Goal: Information Seeking & Learning: Learn about a topic

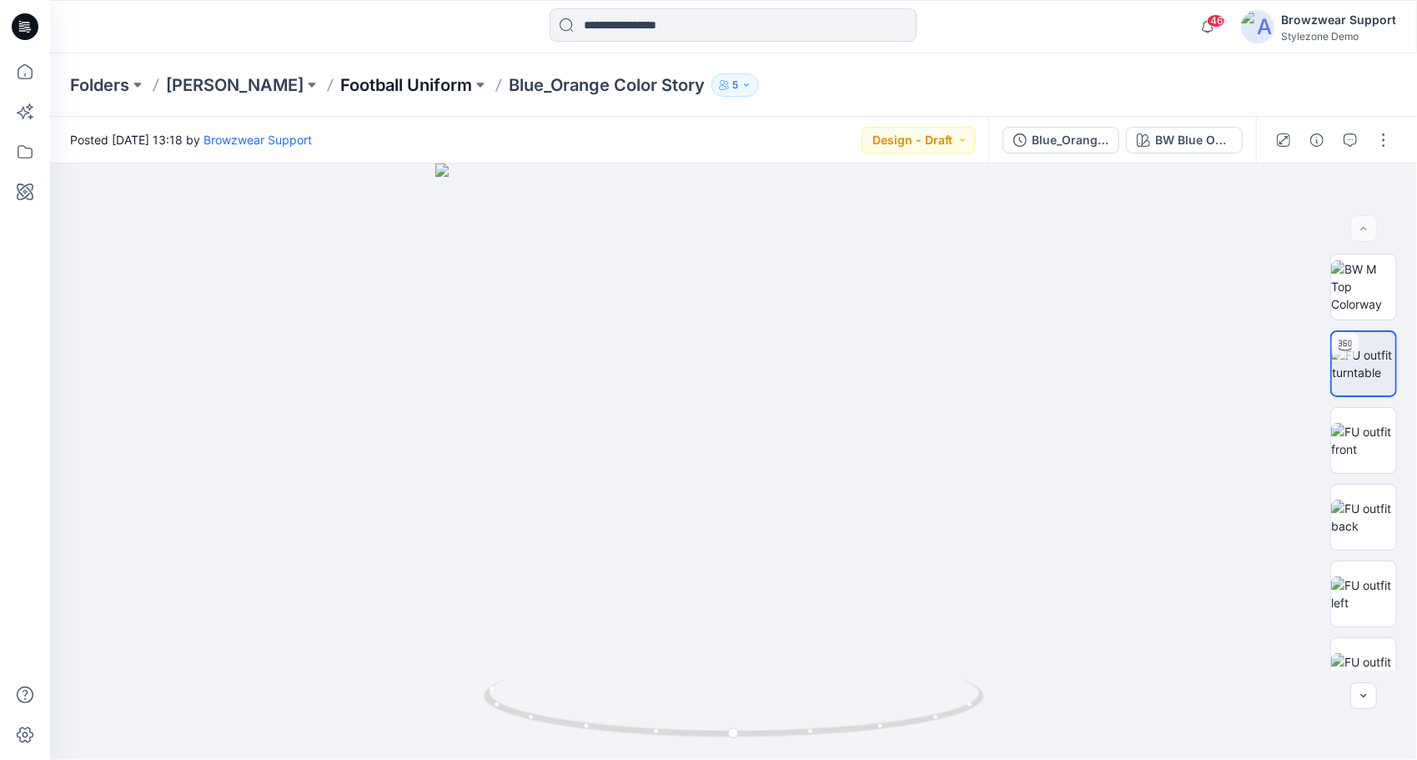
click at [379, 85] on p "Football Uniform" at bounding box center [406, 84] width 132 height 23
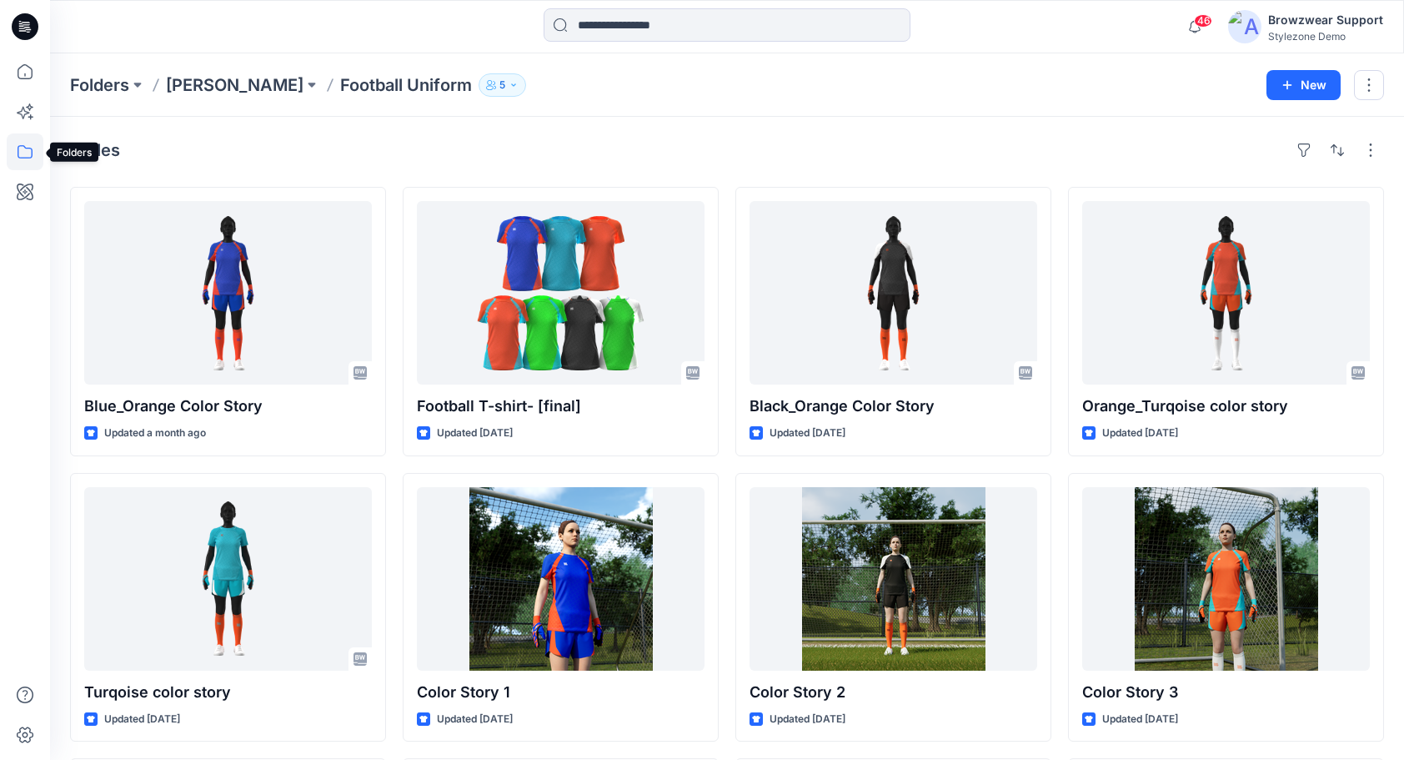
click at [23, 153] on icon at bounding box center [25, 151] width 37 height 37
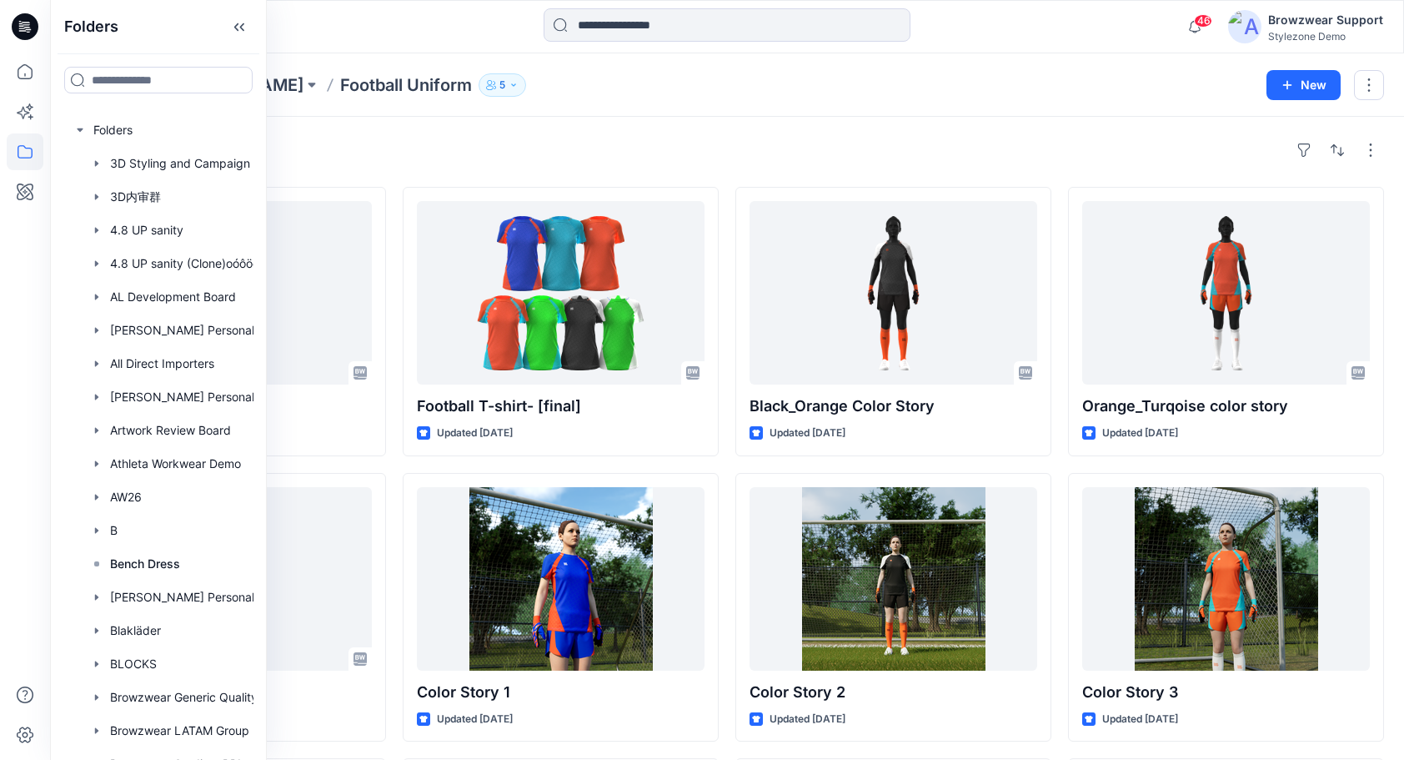
click at [362, 138] on div "Styles" at bounding box center [727, 150] width 1314 height 27
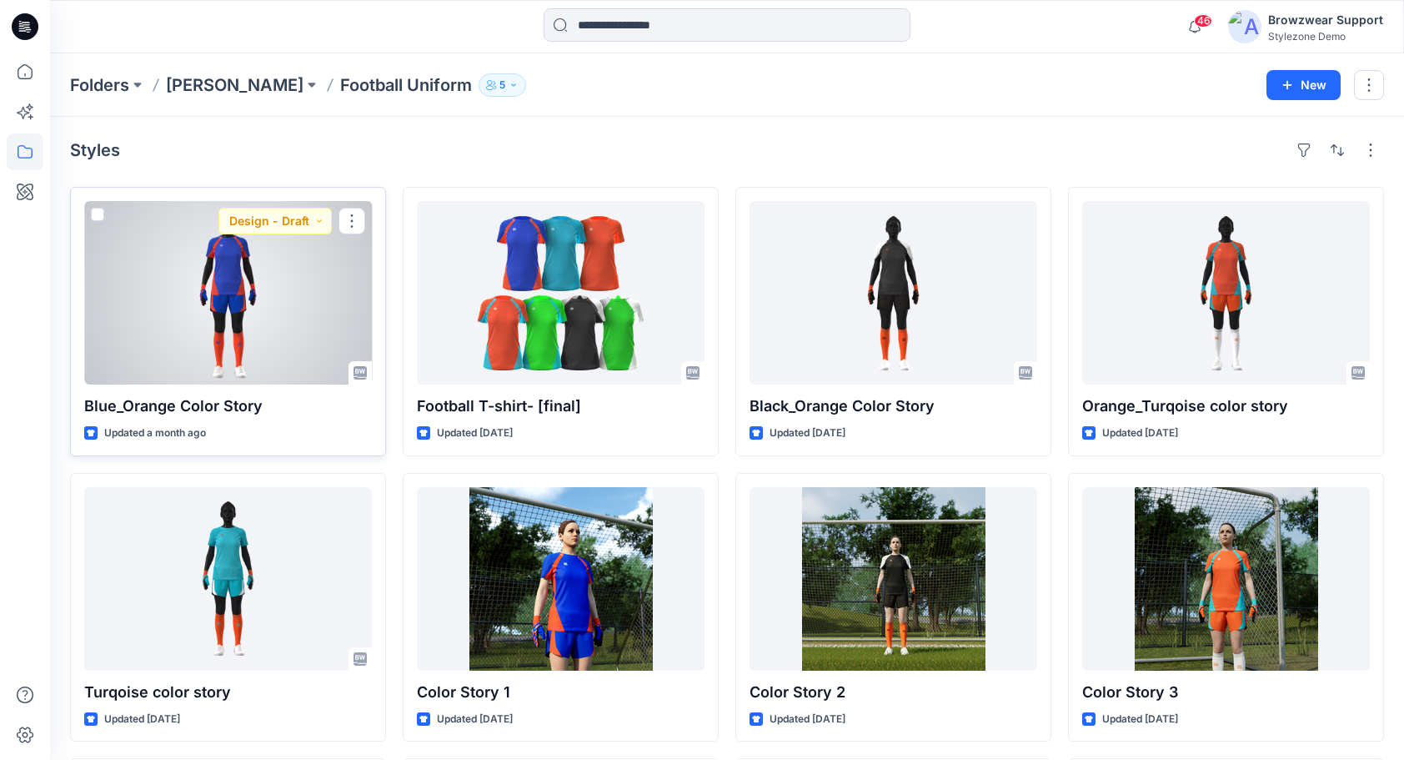
click at [262, 324] on div at bounding box center [228, 292] width 288 height 183
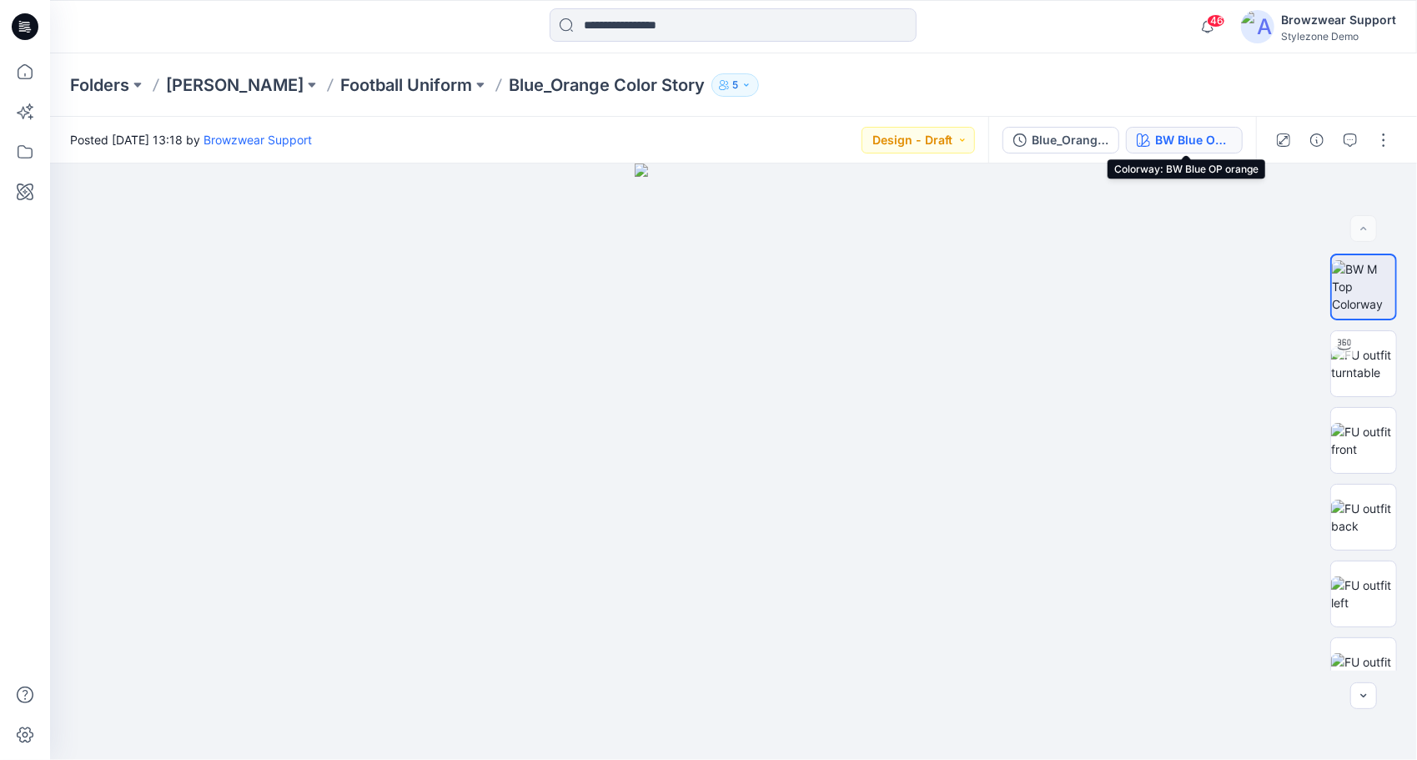
click at [1188, 138] on div "BW Blue OP orange" at bounding box center [1193, 140] width 77 height 18
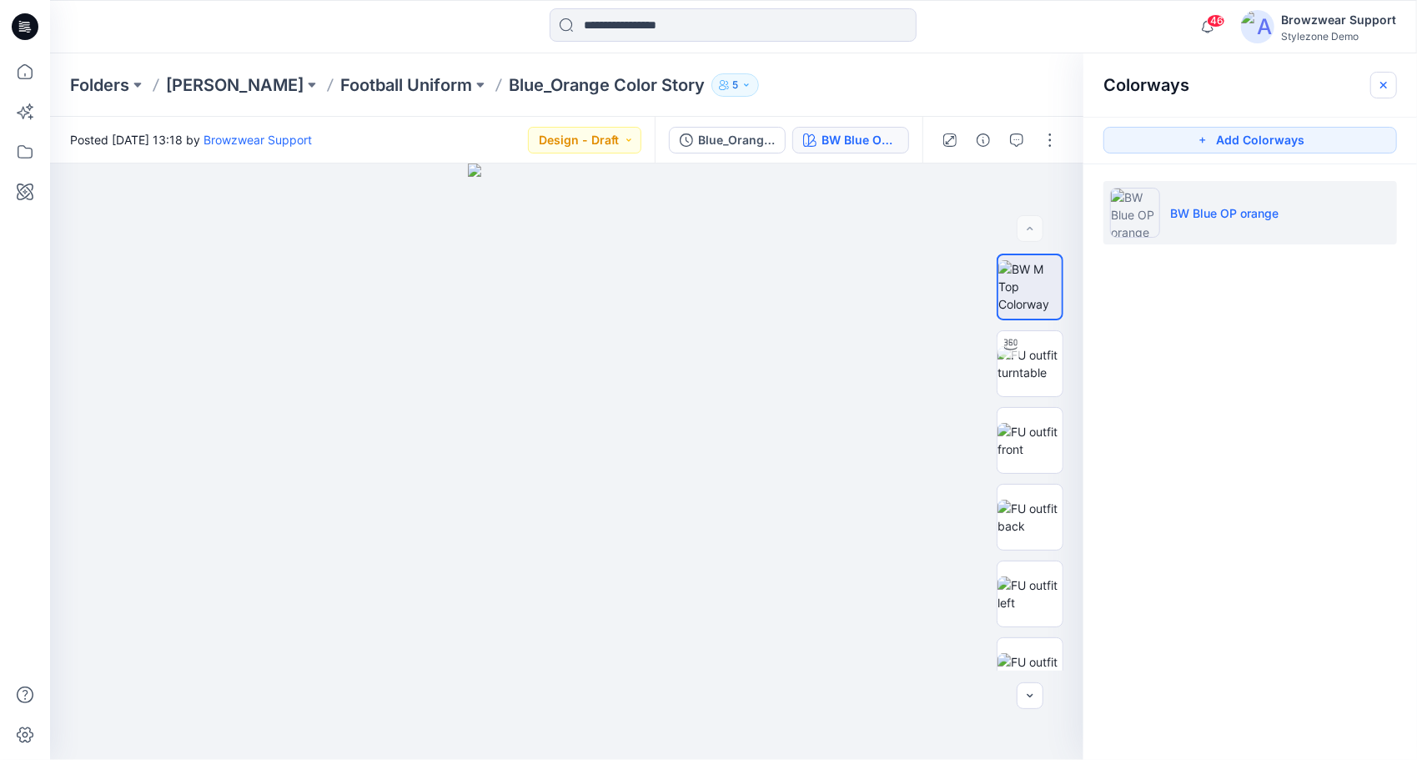
click at [1384, 85] on icon "button" at bounding box center [1383, 85] width 6 height 6
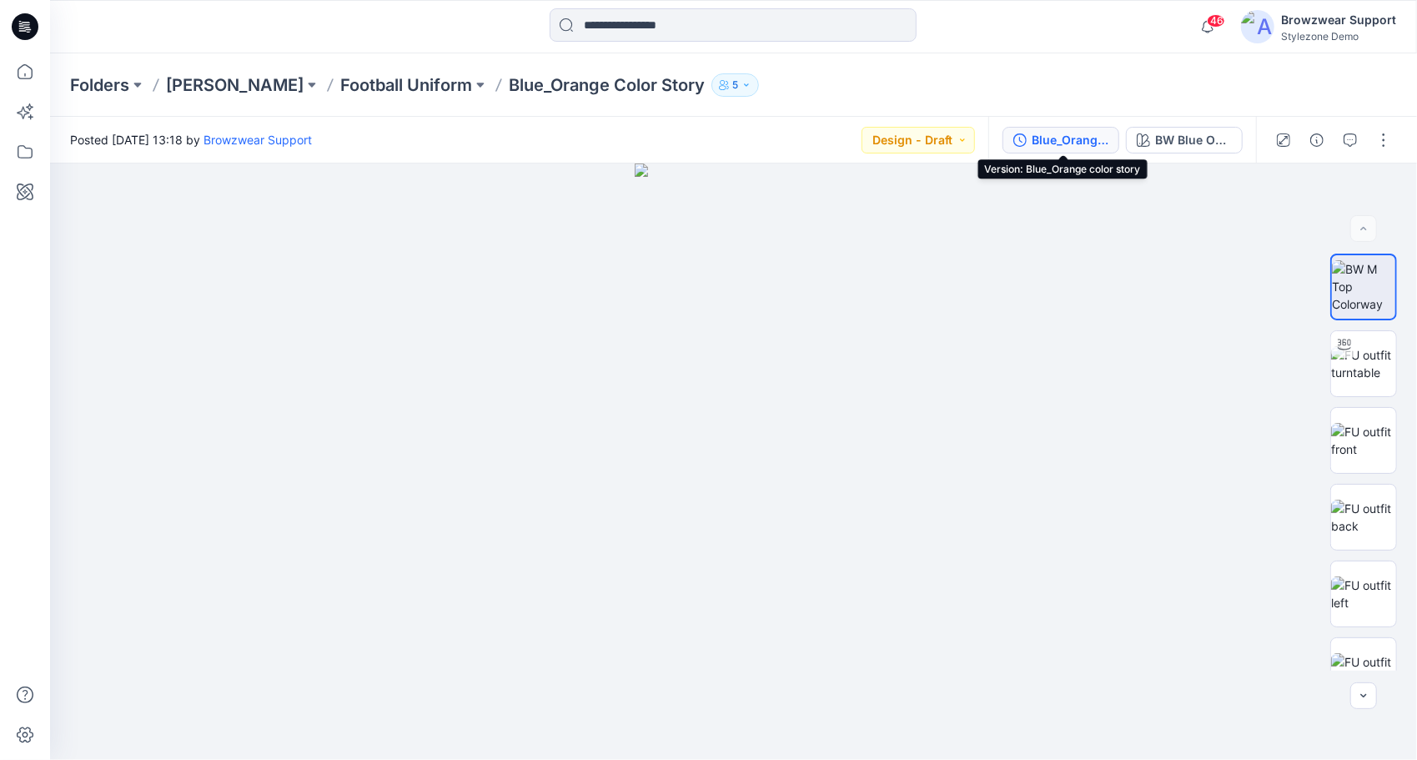
click at [1063, 143] on div "Blue_Orange color story" at bounding box center [1070, 140] width 77 height 18
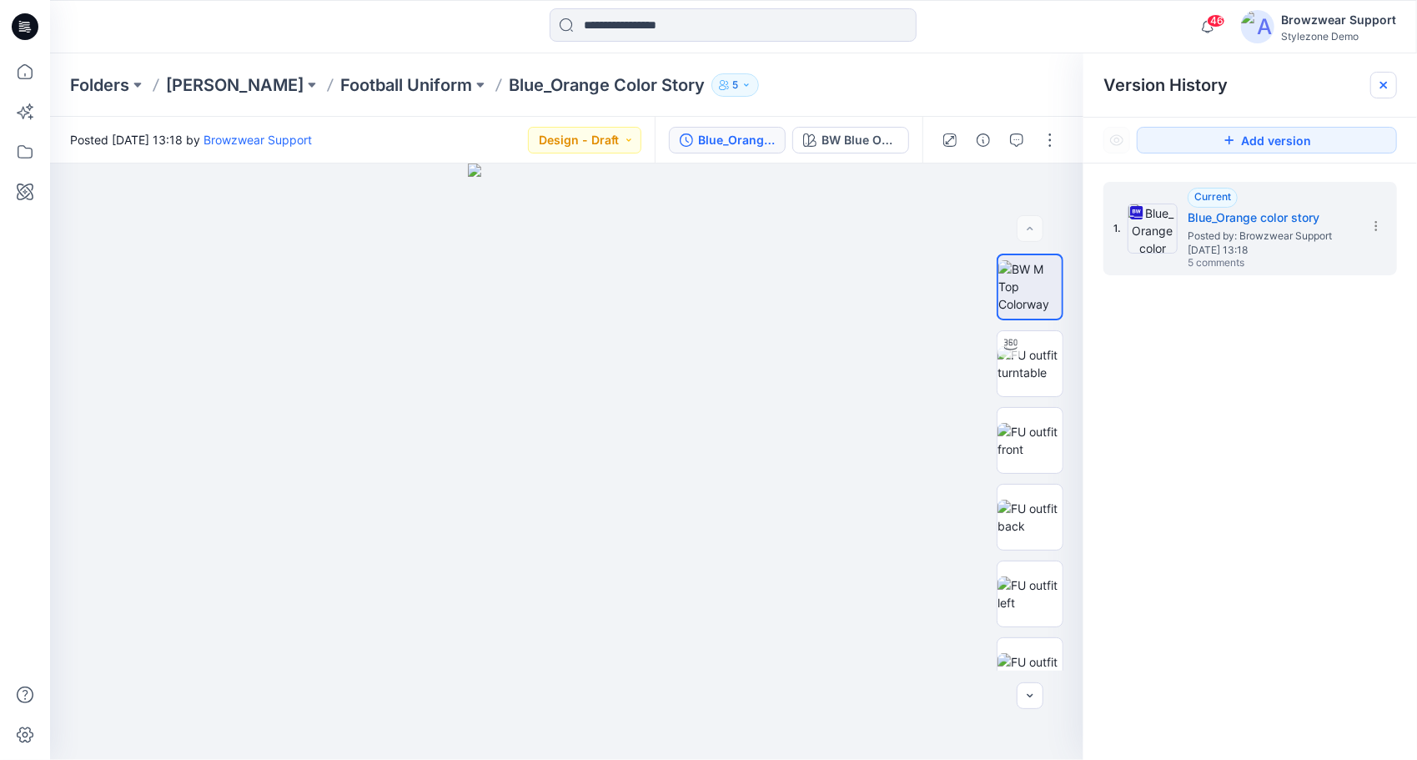
click at [1383, 89] on icon at bounding box center [1383, 84] width 13 height 13
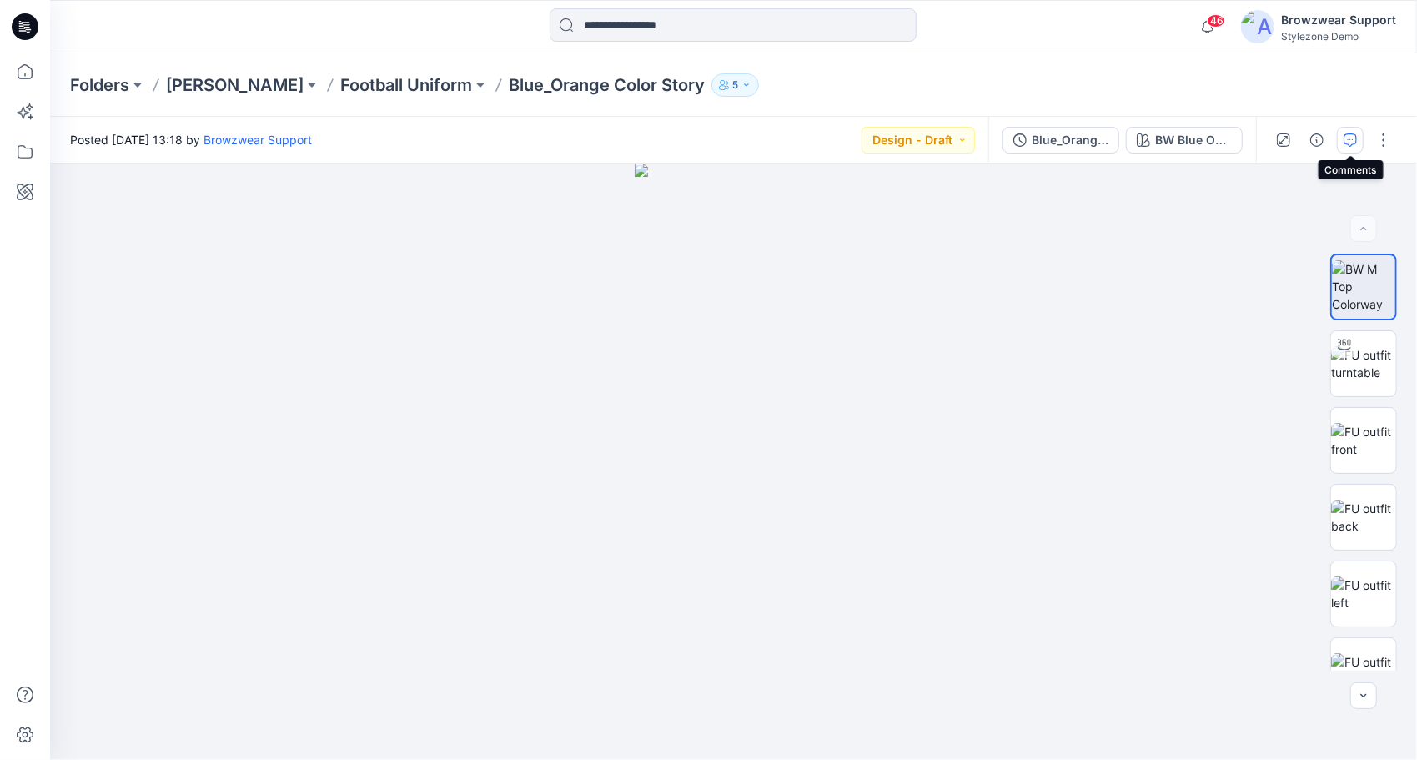
click at [1351, 140] on icon "button" at bounding box center [1349, 139] width 13 height 13
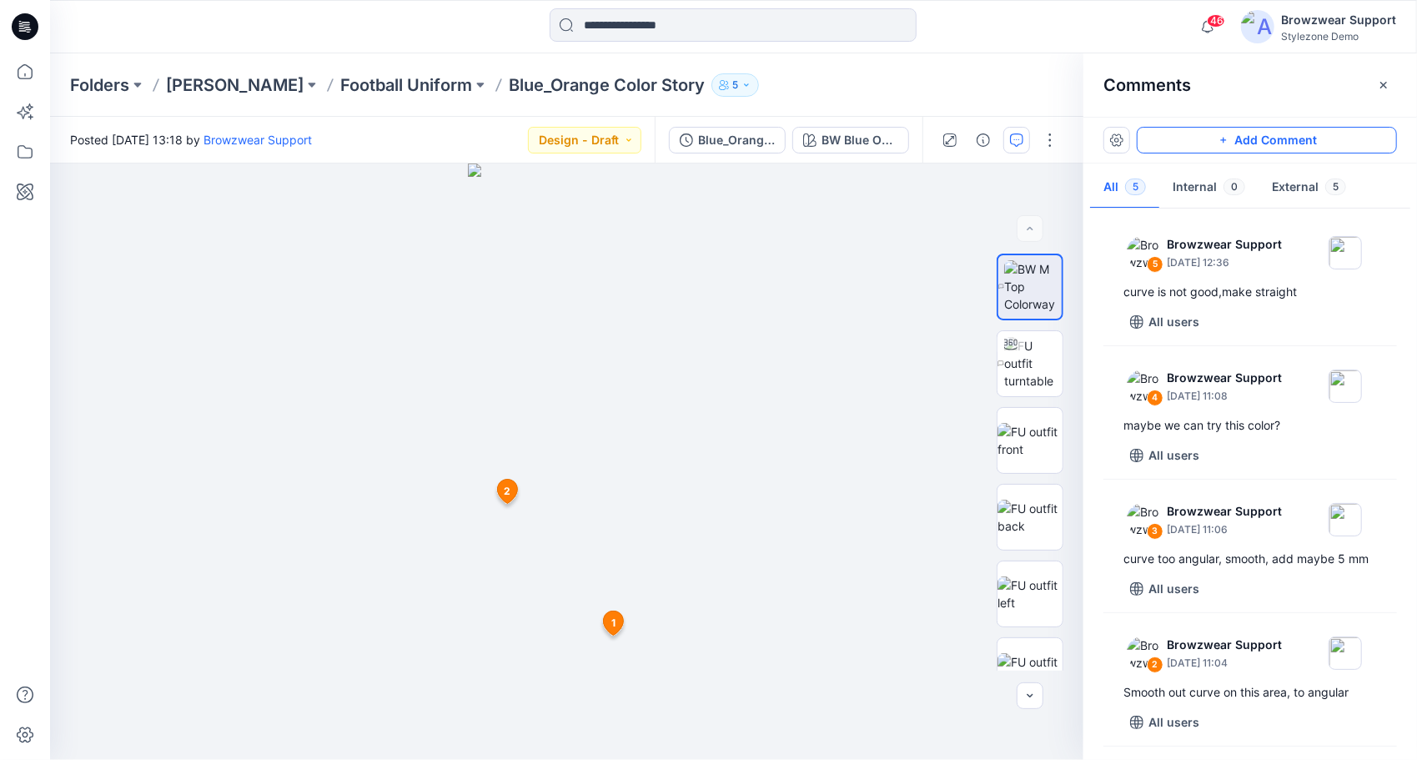
click at [1232, 137] on button "Add Comment" at bounding box center [1267, 140] width 260 height 27
click at [721, 248] on div "6 1 Browzwear Support July 04, 2025 11:02 White logo Reply 2 Browzwear Support …" at bounding box center [566, 461] width 1033 height 596
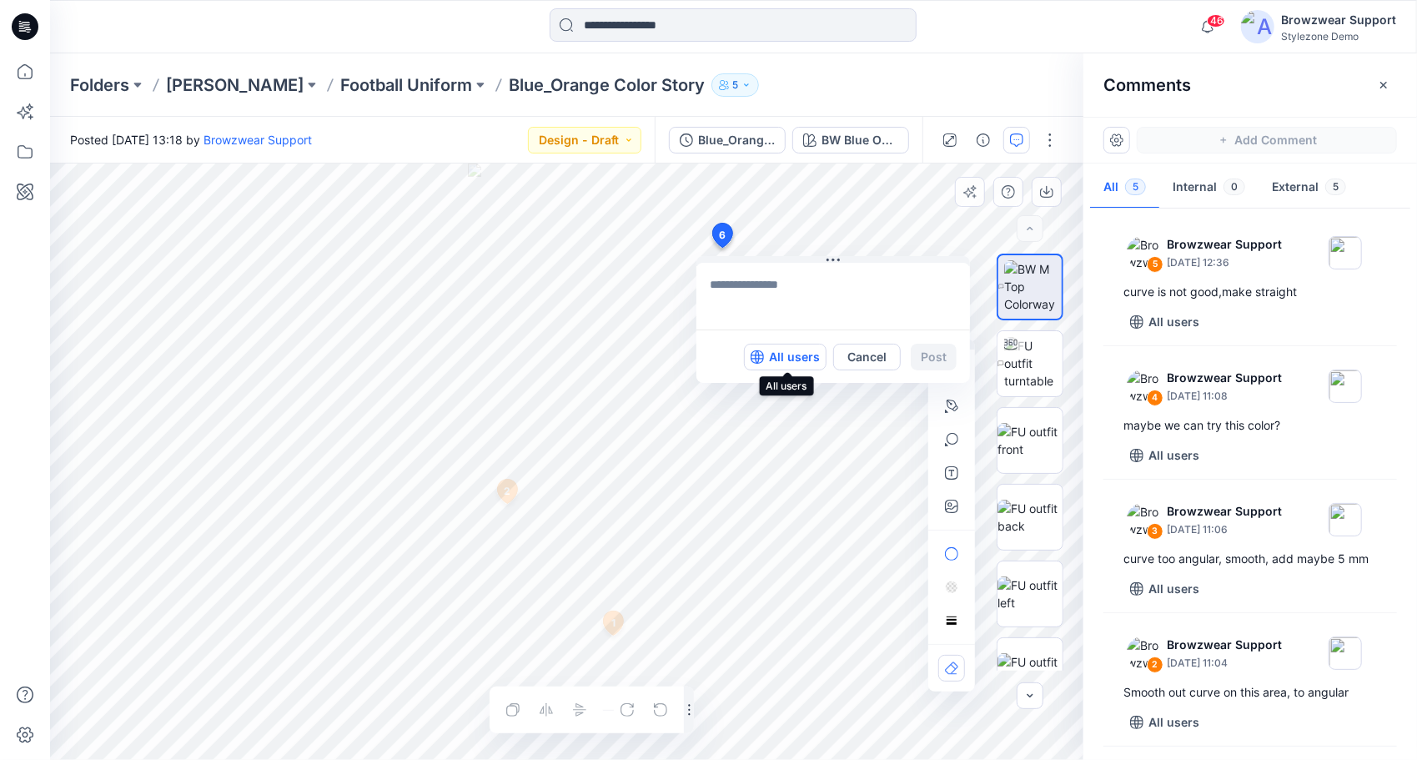
click at [791, 354] on p "All users" at bounding box center [794, 357] width 51 height 20
click at [774, 354] on p "Members only" at bounding box center [778, 357] width 83 height 20
click at [872, 362] on button "Cancel" at bounding box center [867, 357] width 68 height 27
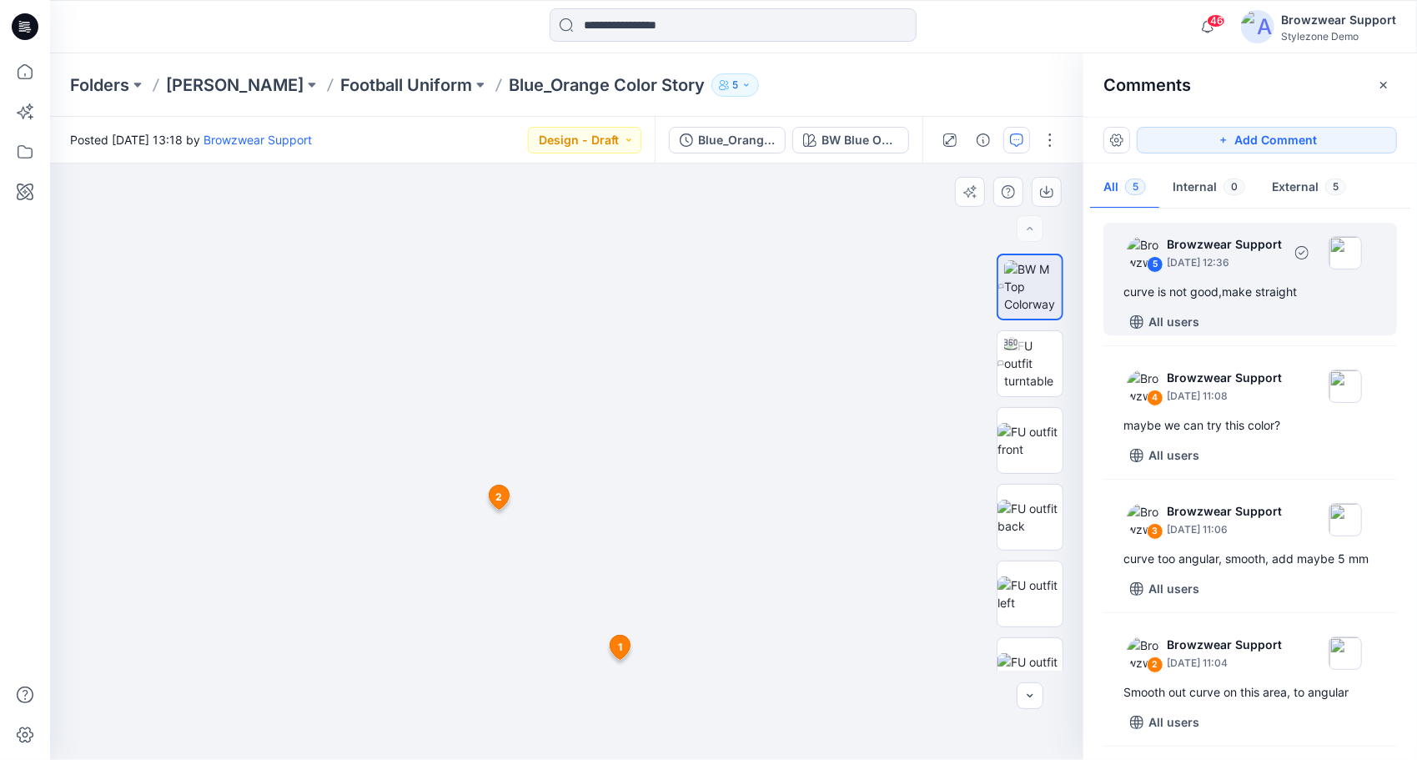
click at [1207, 269] on p "July 04, 2025 12:36" at bounding box center [1224, 262] width 115 height 17
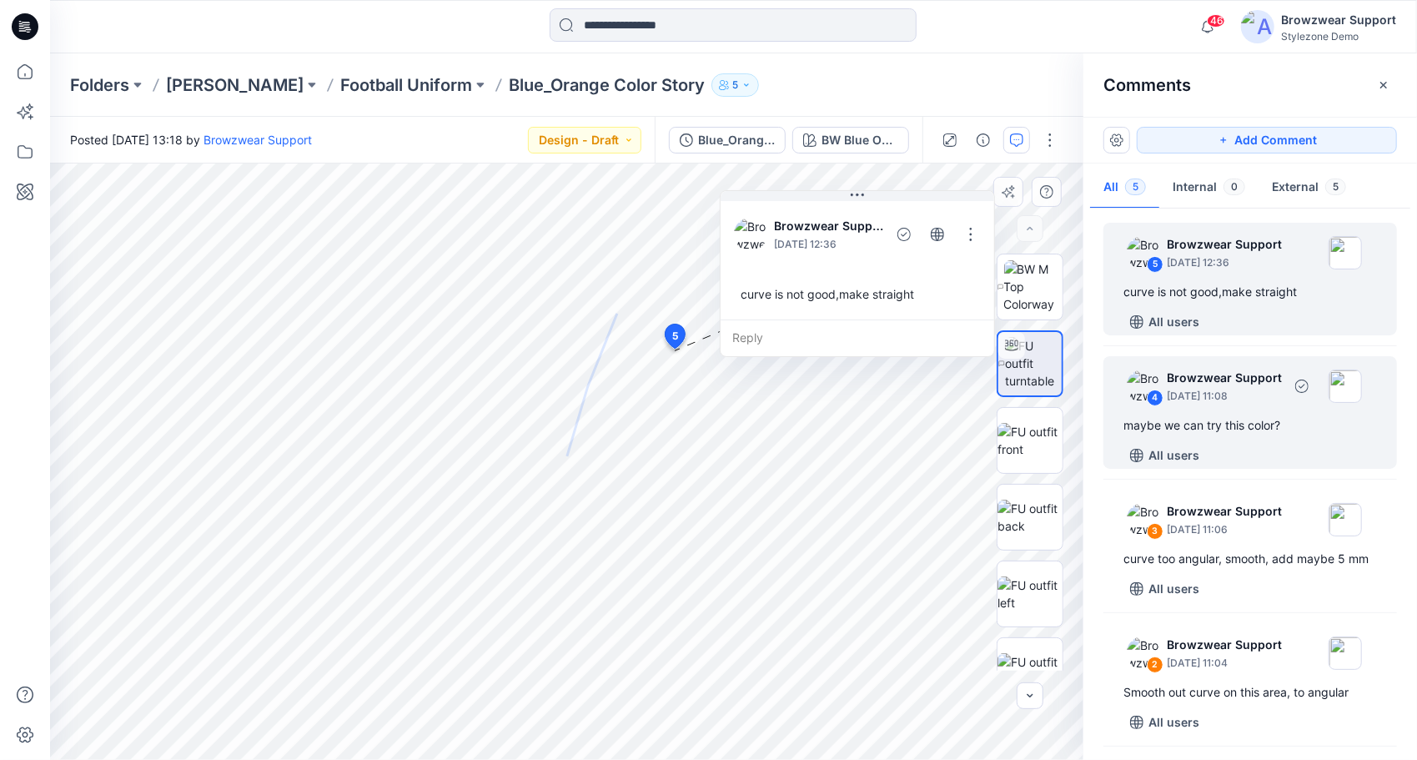
click at [1217, 409] on div "4 Browzwear Support July 04, 2025 11:08 maybe we can try this color? All users" at bounding box center [1250, 412] width 294 height 113
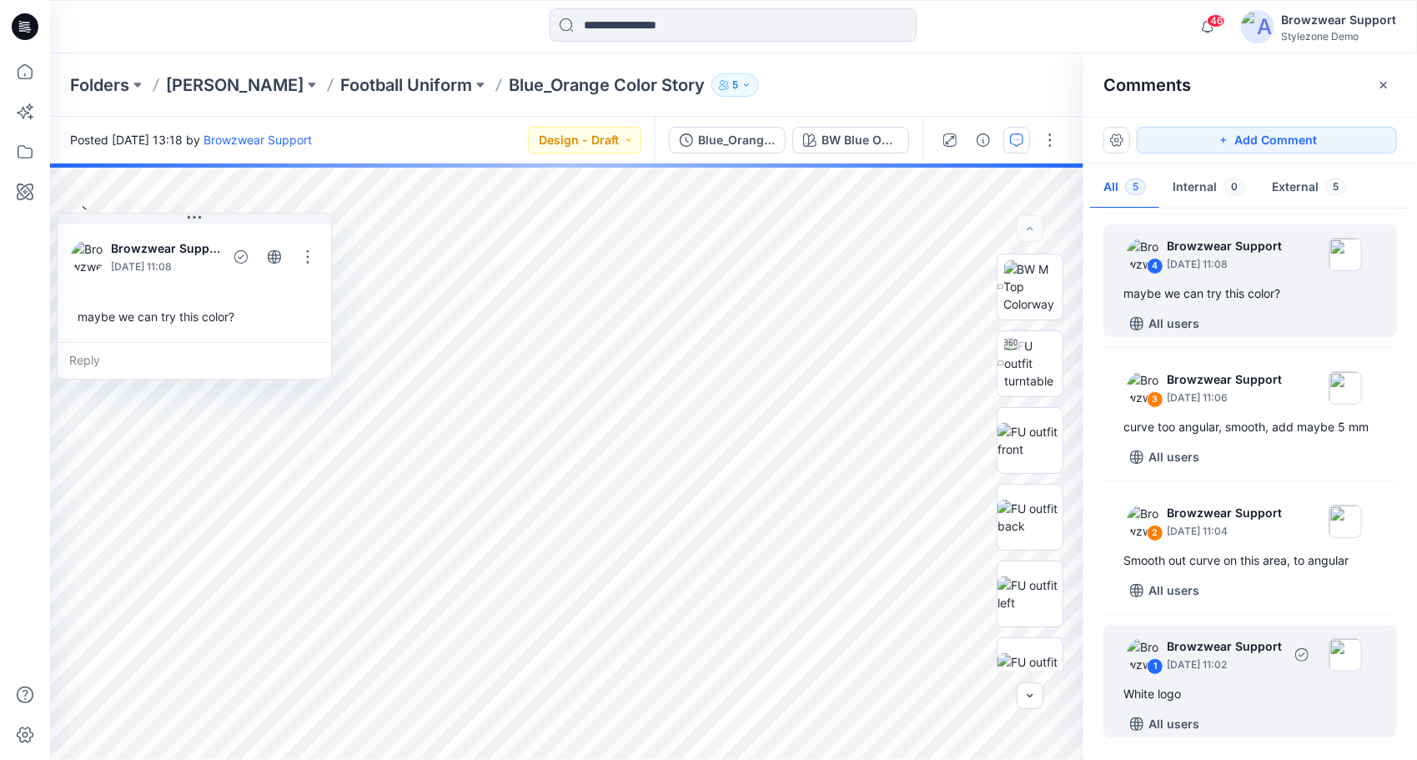
scroll to position [150, 0]
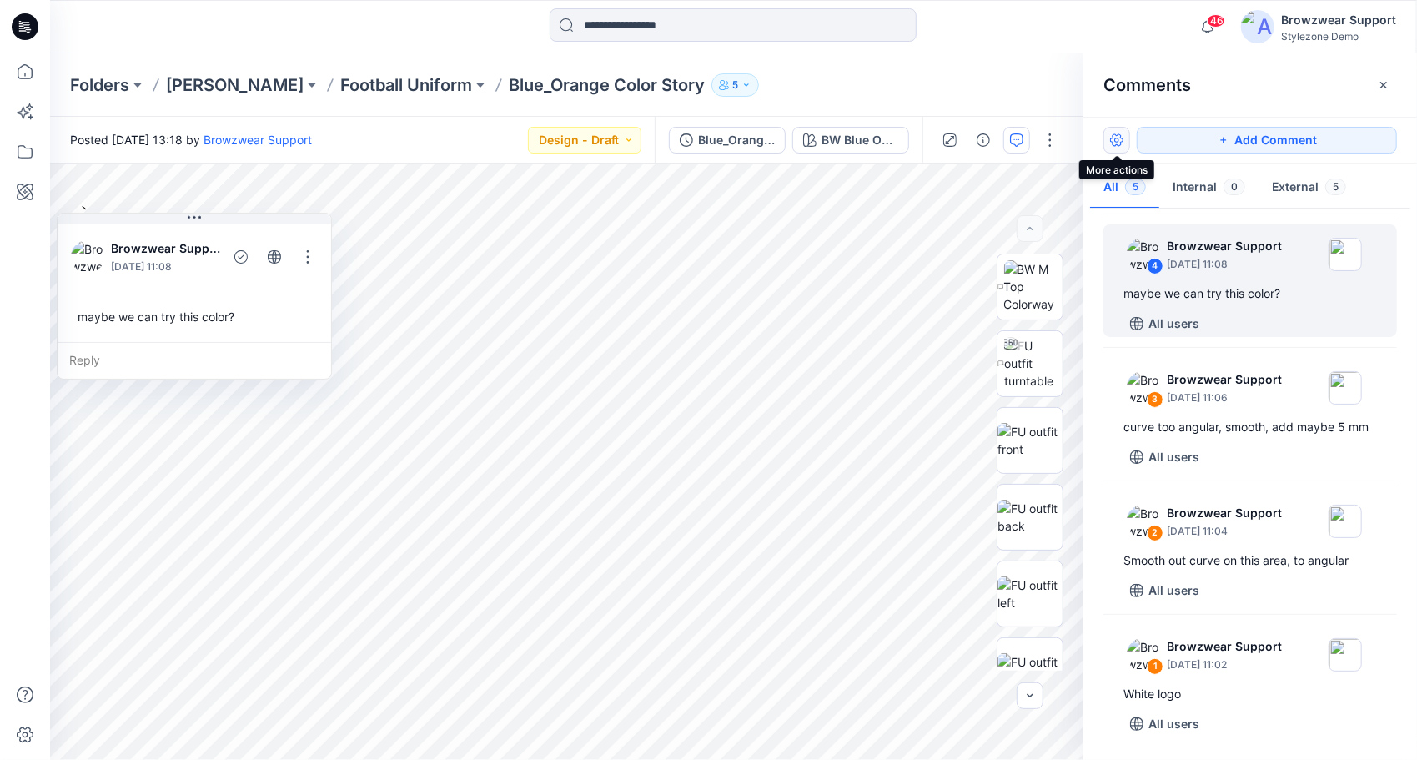
click at [1117, 140] on button "button" at bounding box center [1116, 140] width 27 height 27
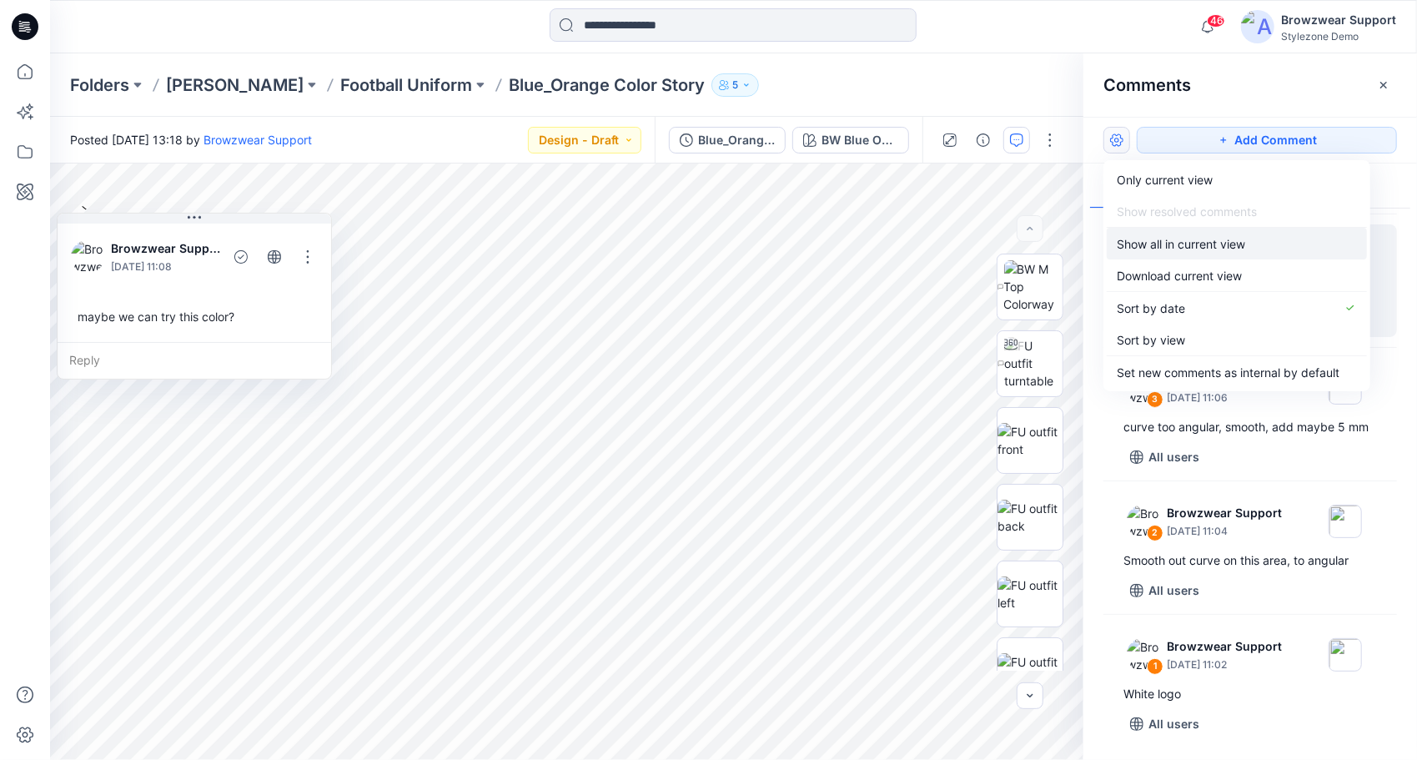
click at [1341, 242] on button "Show all in current view" at bounding box center [1237, 244] width 260 height 32
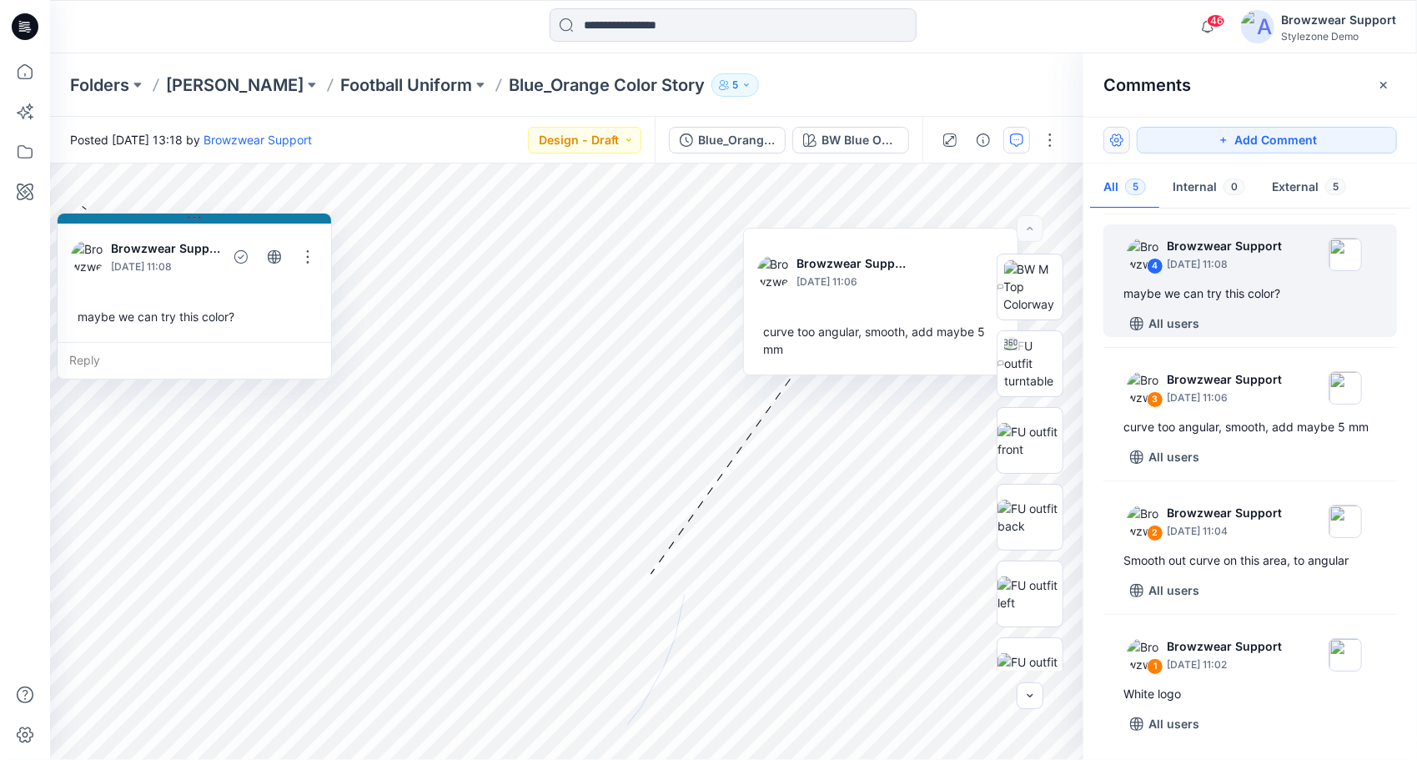
click at [1117, 132] on button "button" at bounding box center [1116, 140] width 27 height 27
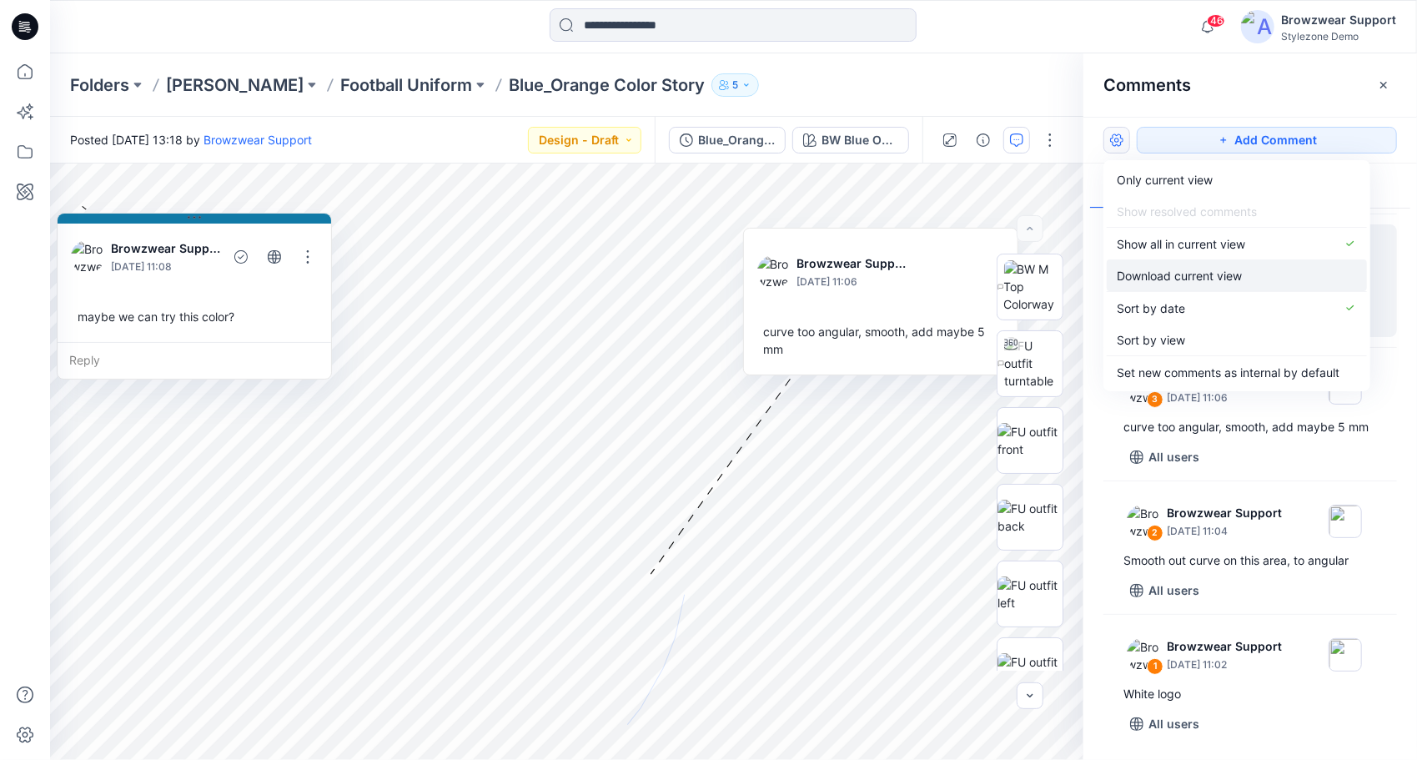
click at [1242, 277] on p "Download current view" at bounding box center [1179, 276] width 125 height 18
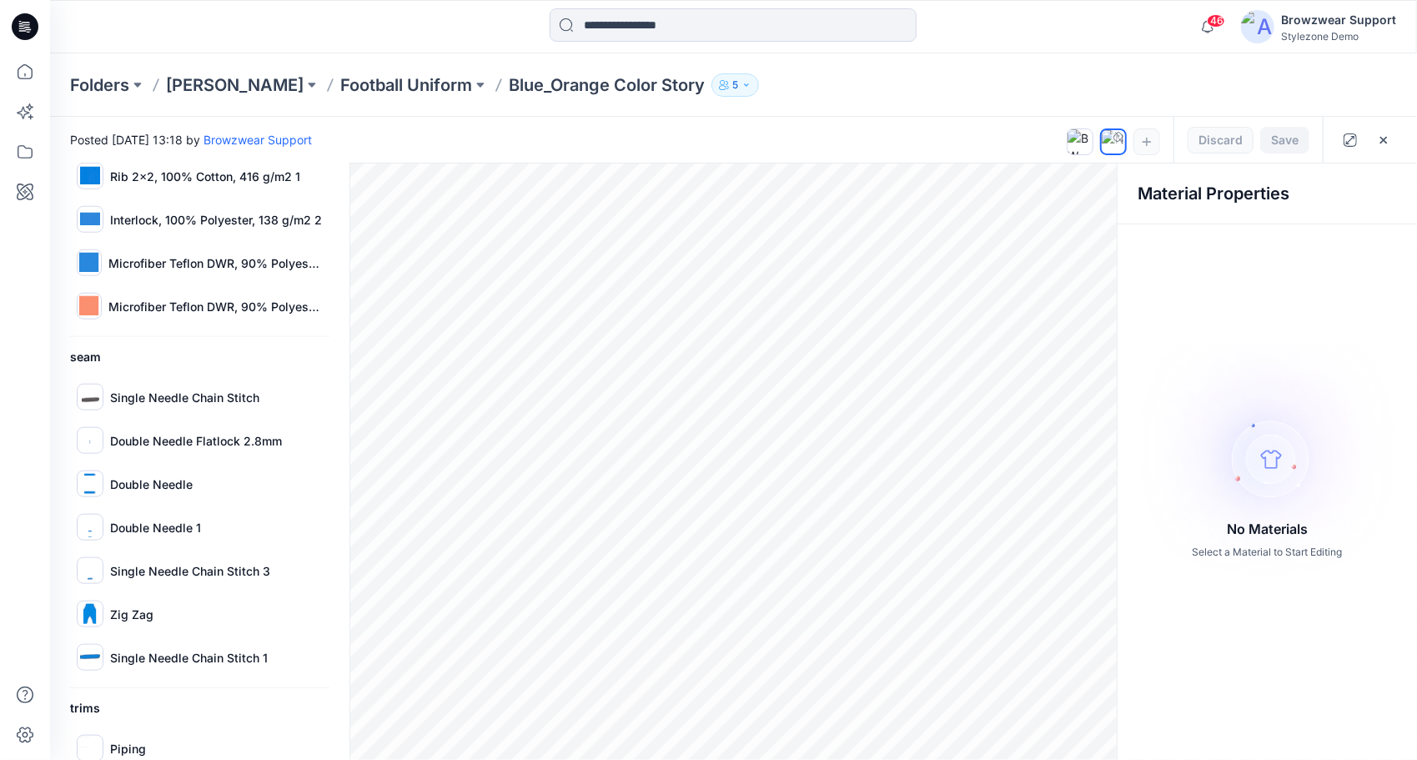
scroll to position [1102, 0]
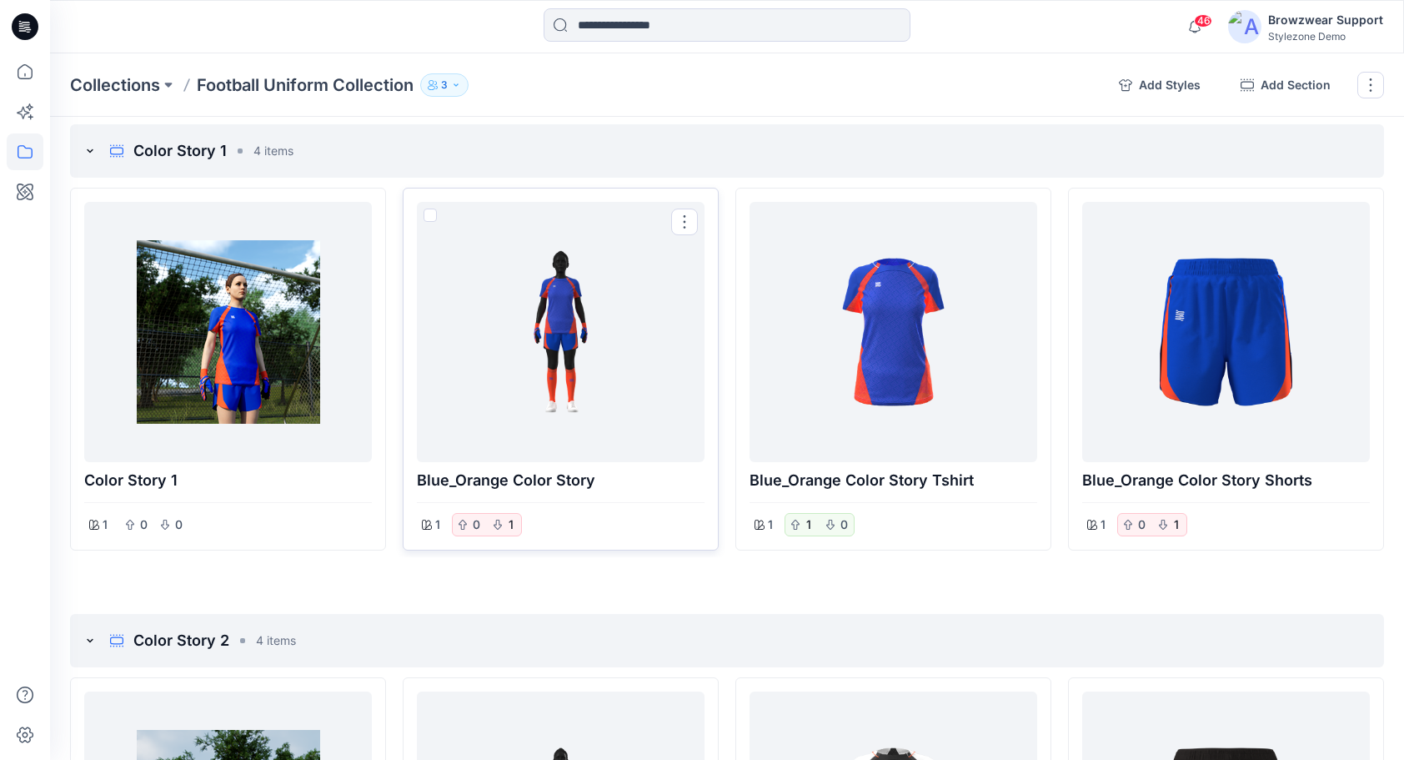
scroll to position [500, 0]
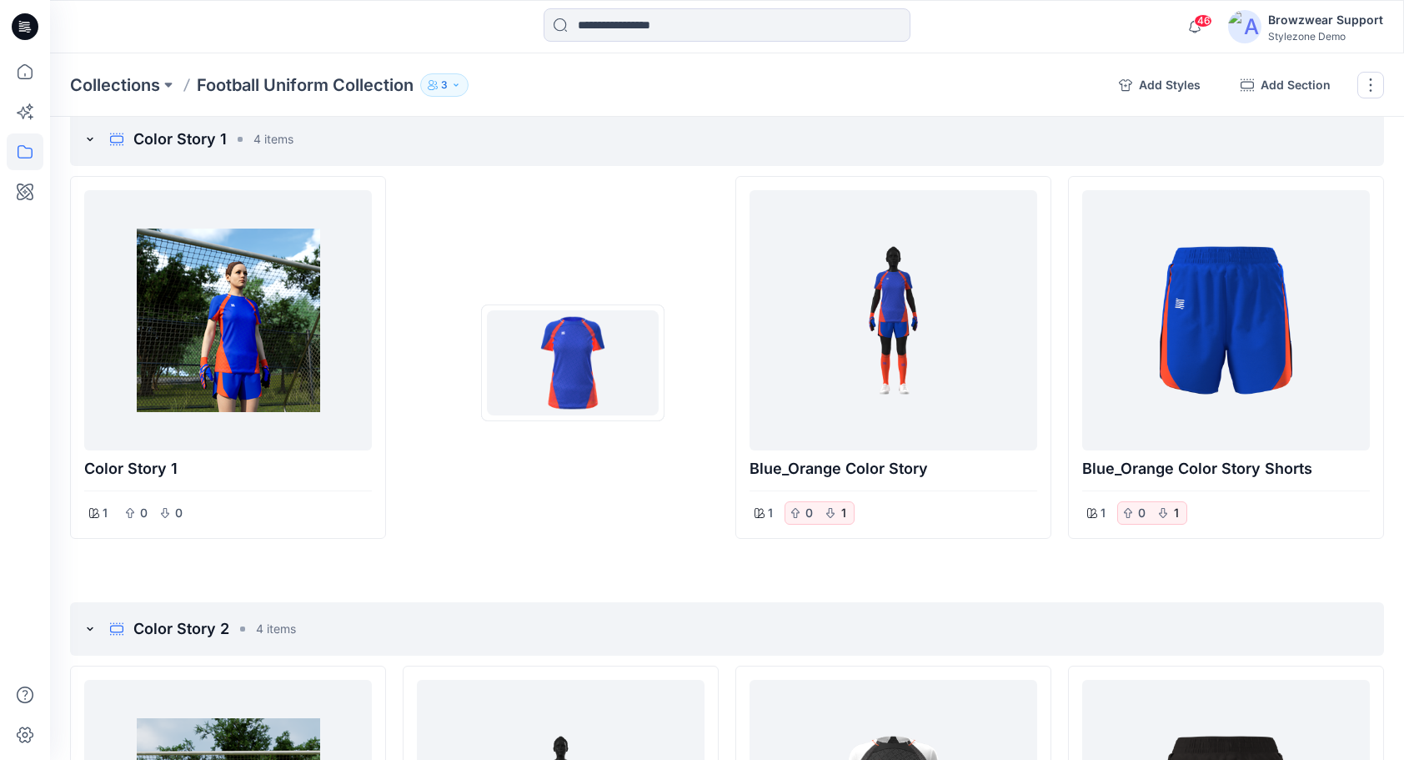
drag, startPoint x: 896, startPoint y: 368, endPoint x: 573, endPoint y: 363, distance: 322.8
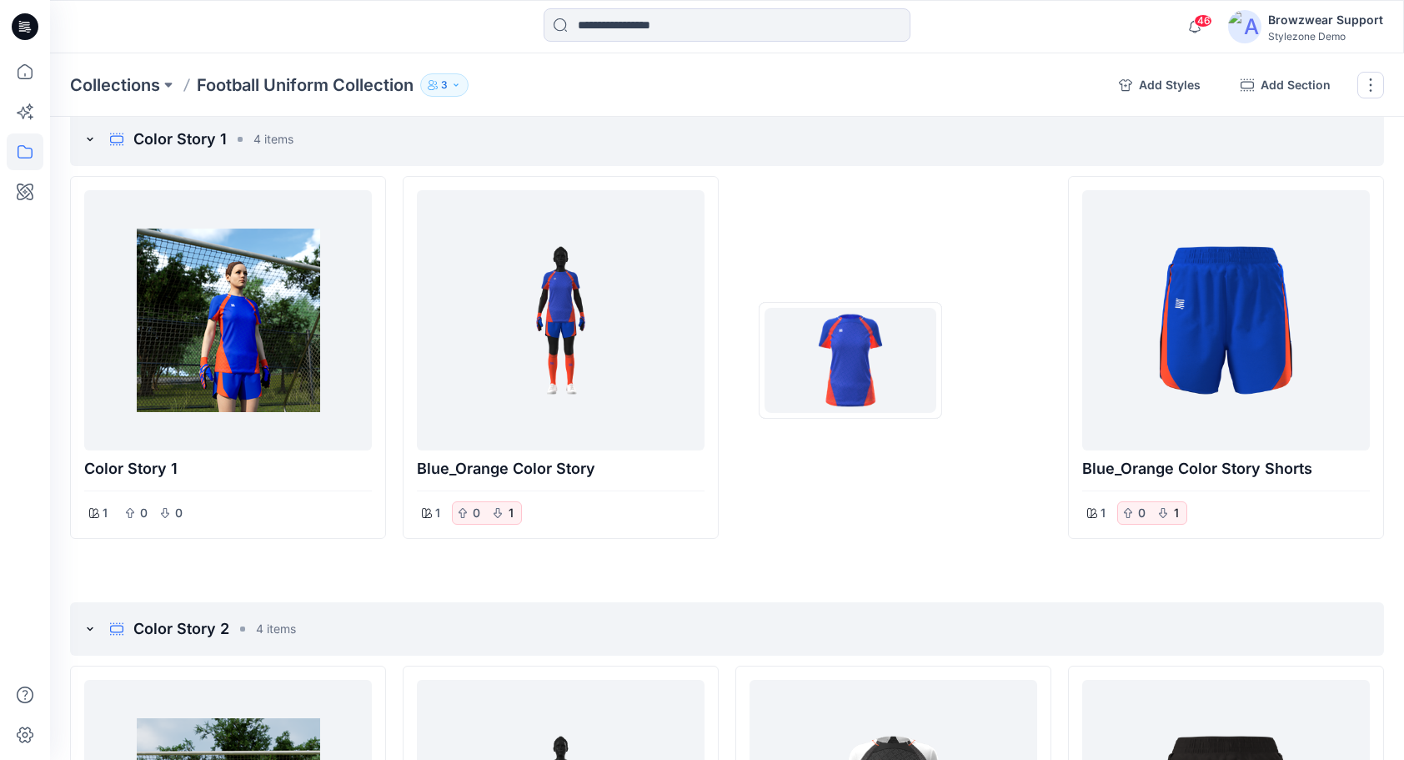
drag, startPoint x: 619, startPoint y: 367, endPoint x: 851, endPoint y: 360, distance: 231.9
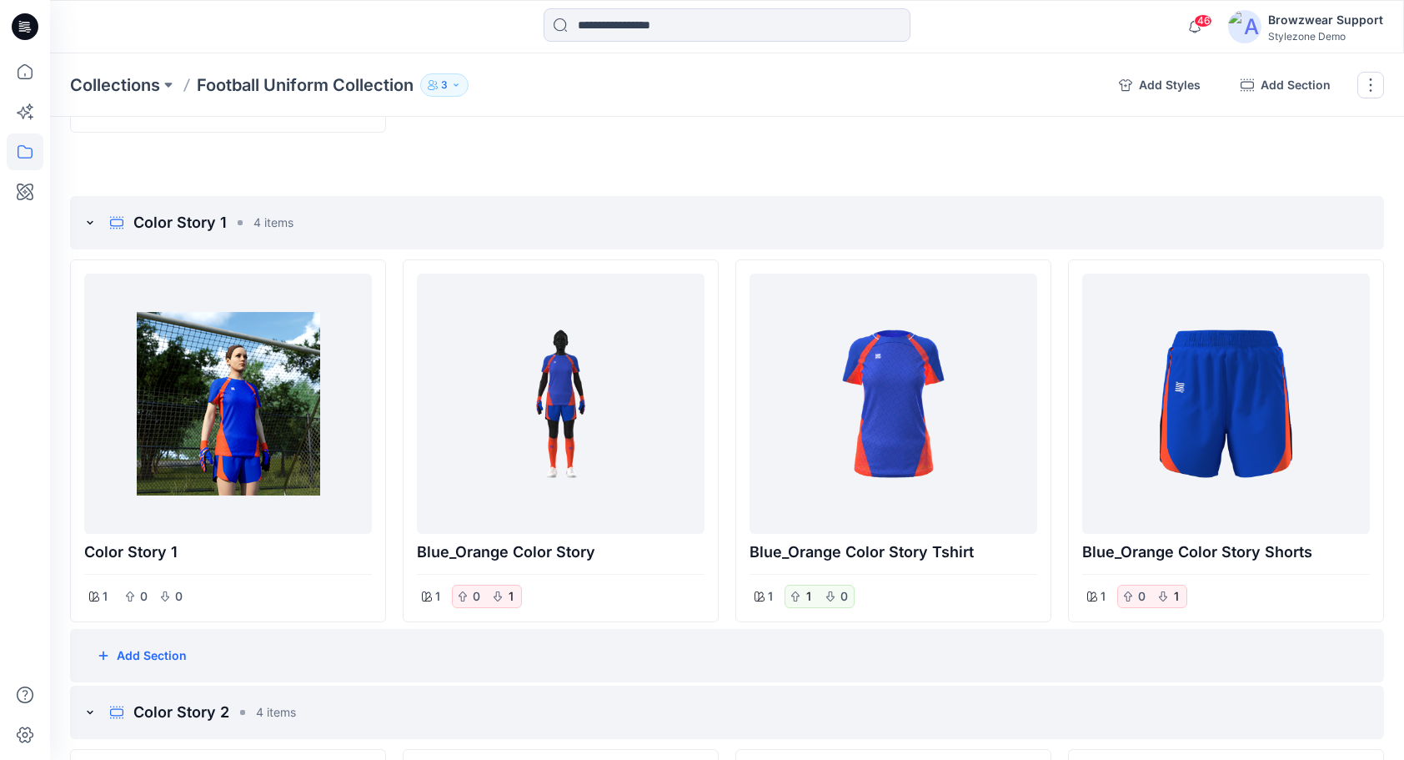
scroll to position [417, 0]
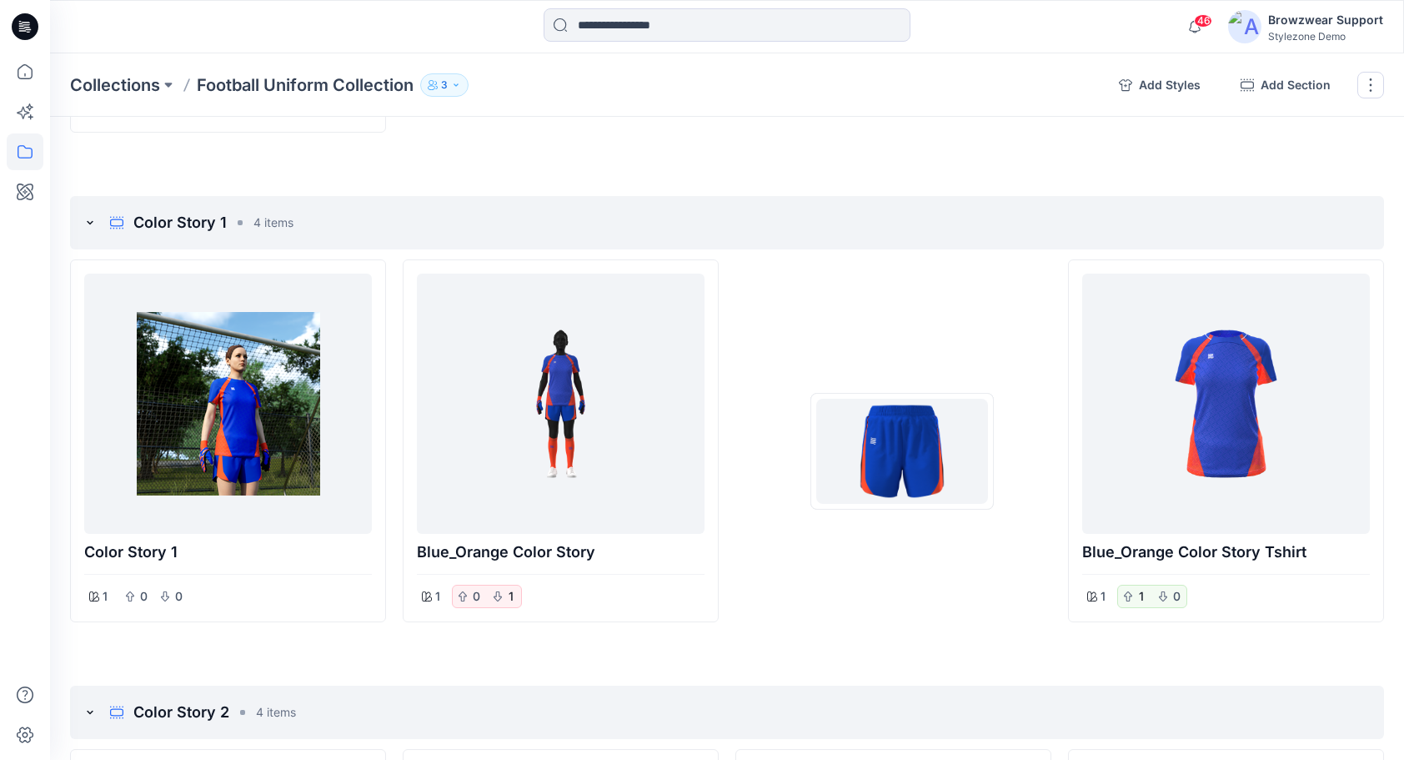
drag, startPoint x: 1142, startPoint y: 449, endPoint x: 889, endPoint y: 449, distance: 253.5
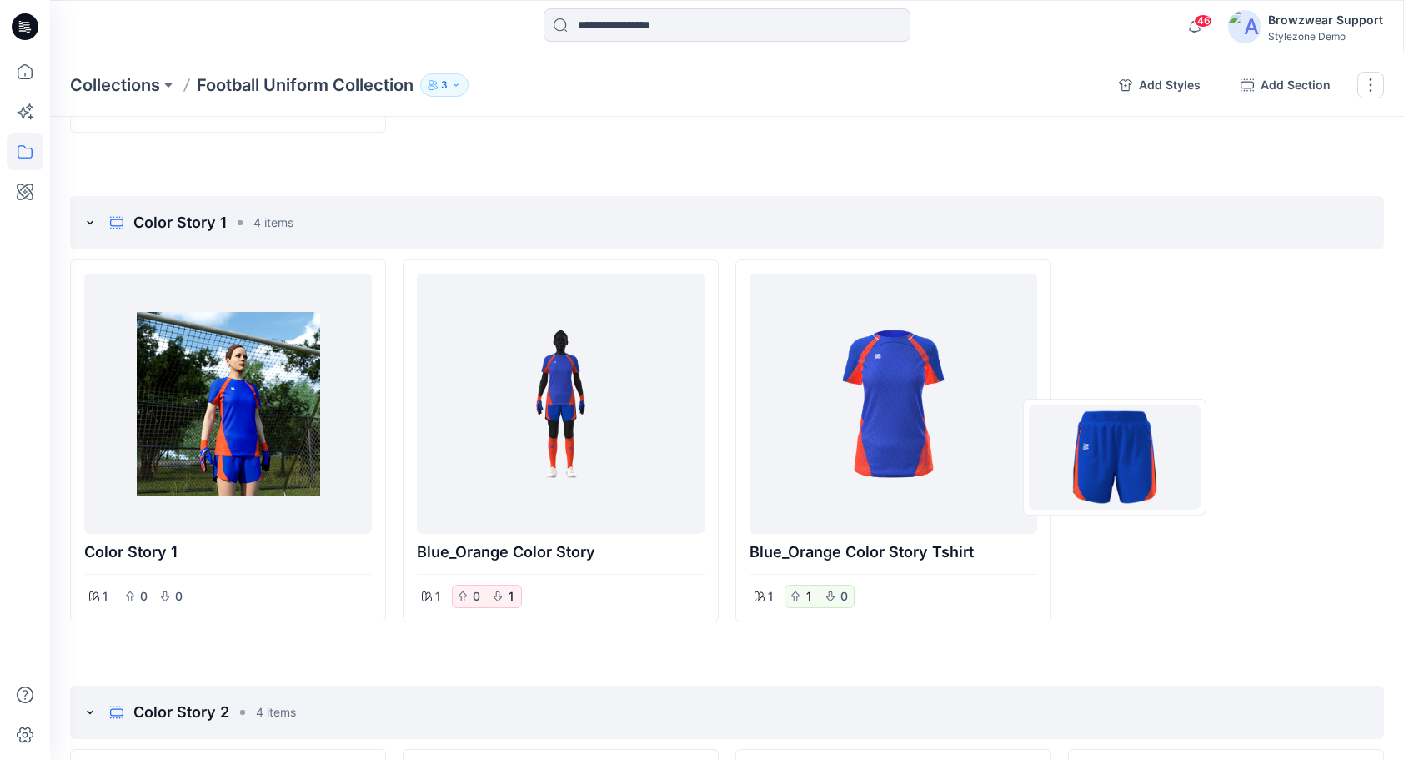
drag, startPoint x: 929, startPoint y: 468, endPoint x: 942, endPoint y: 468, distance: 13.3
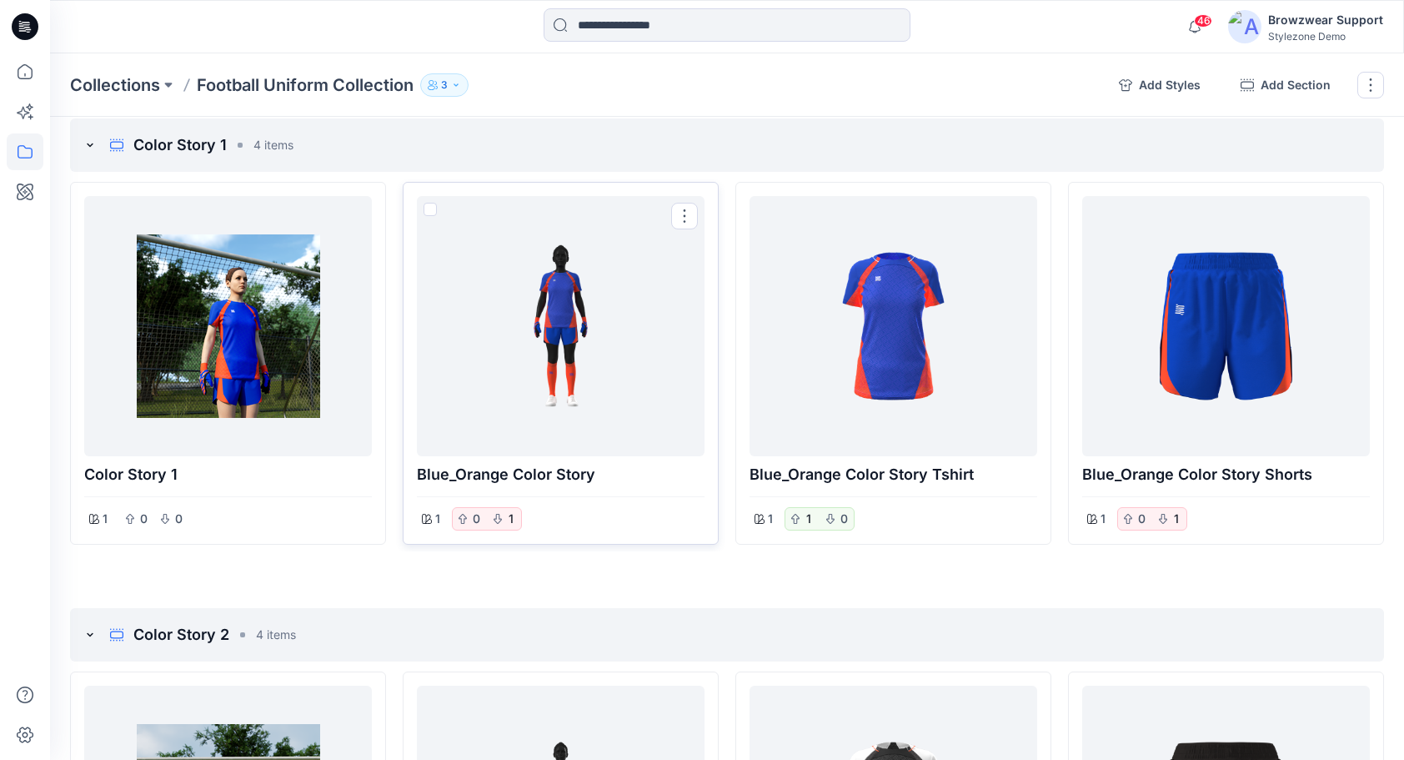
scroll to position [500, 0]
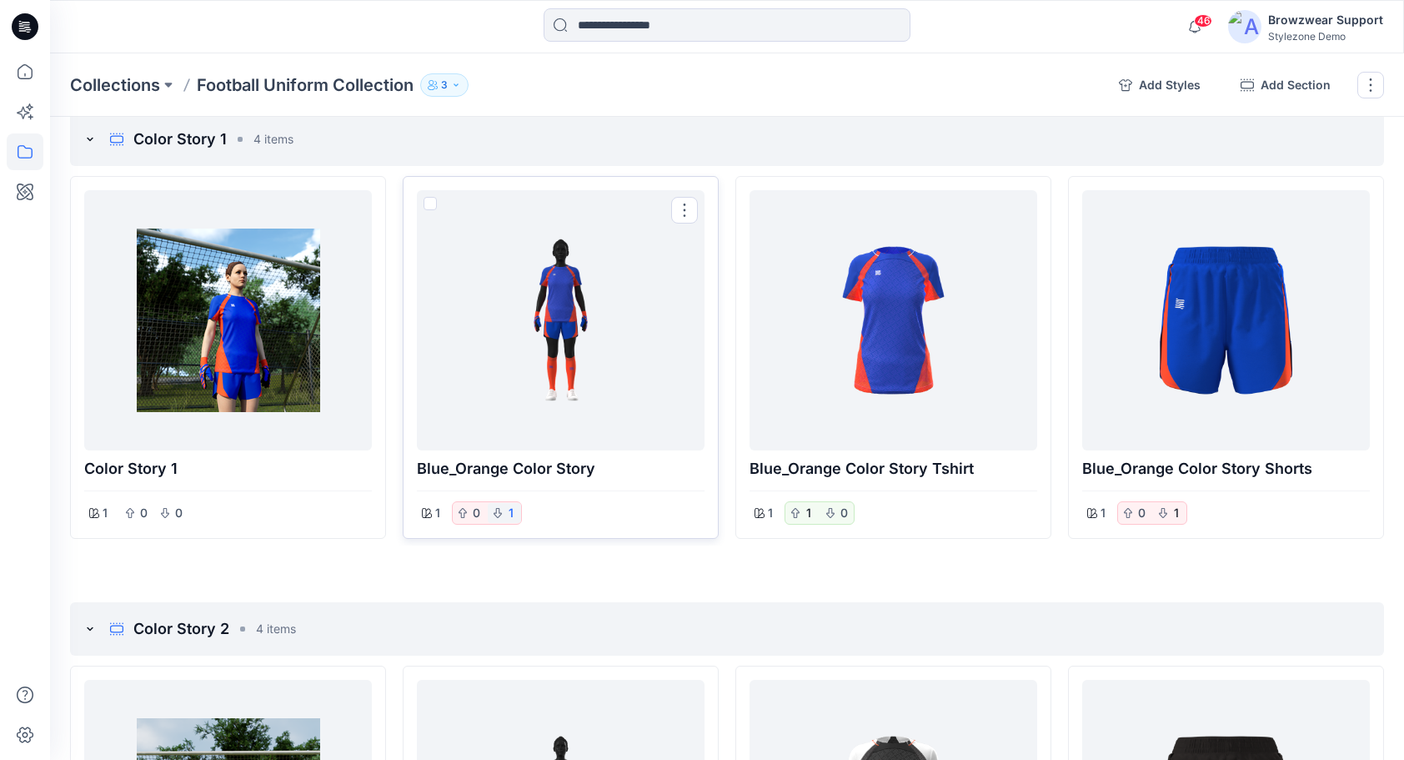
click at [511, 513] on button "1" at bounding box center [511, 513] width 10 height 20
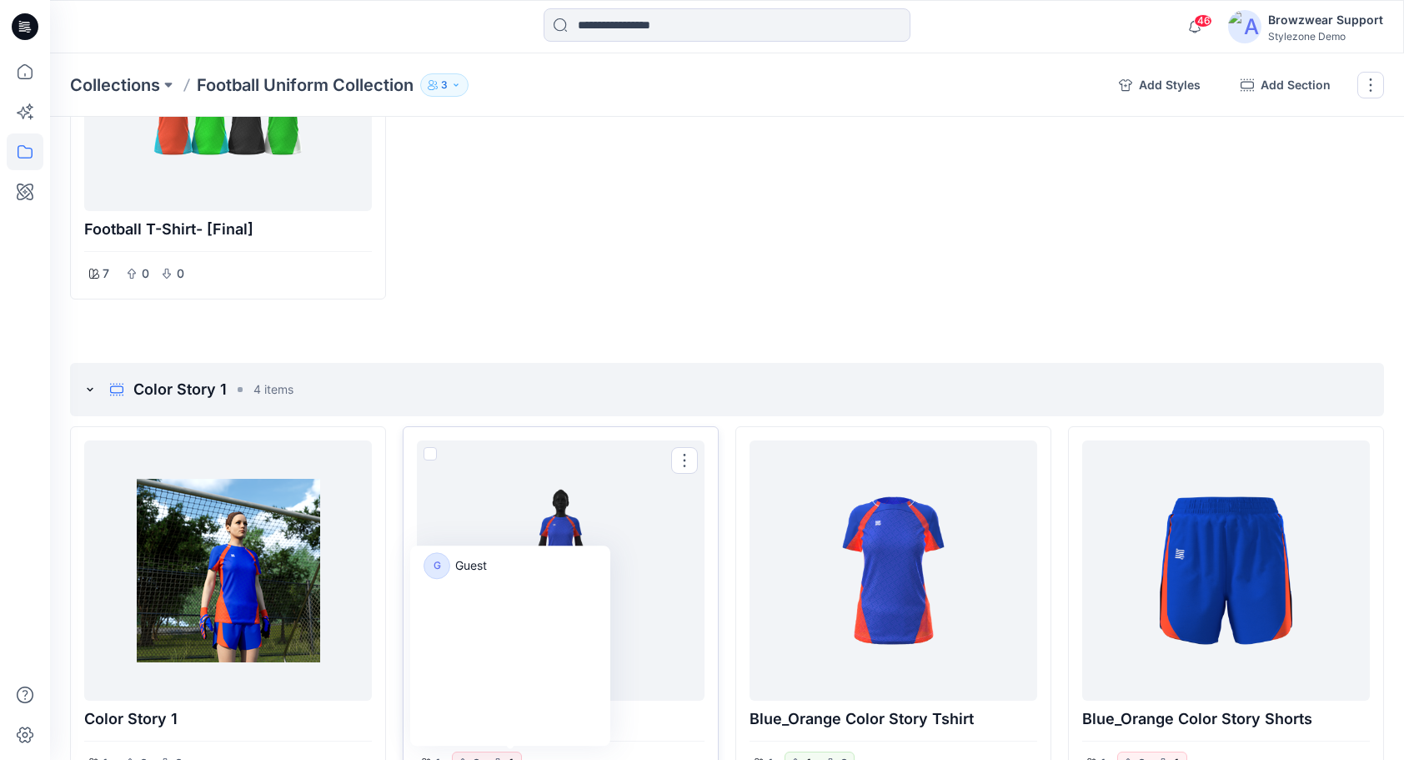
scroll to position [0, 0]
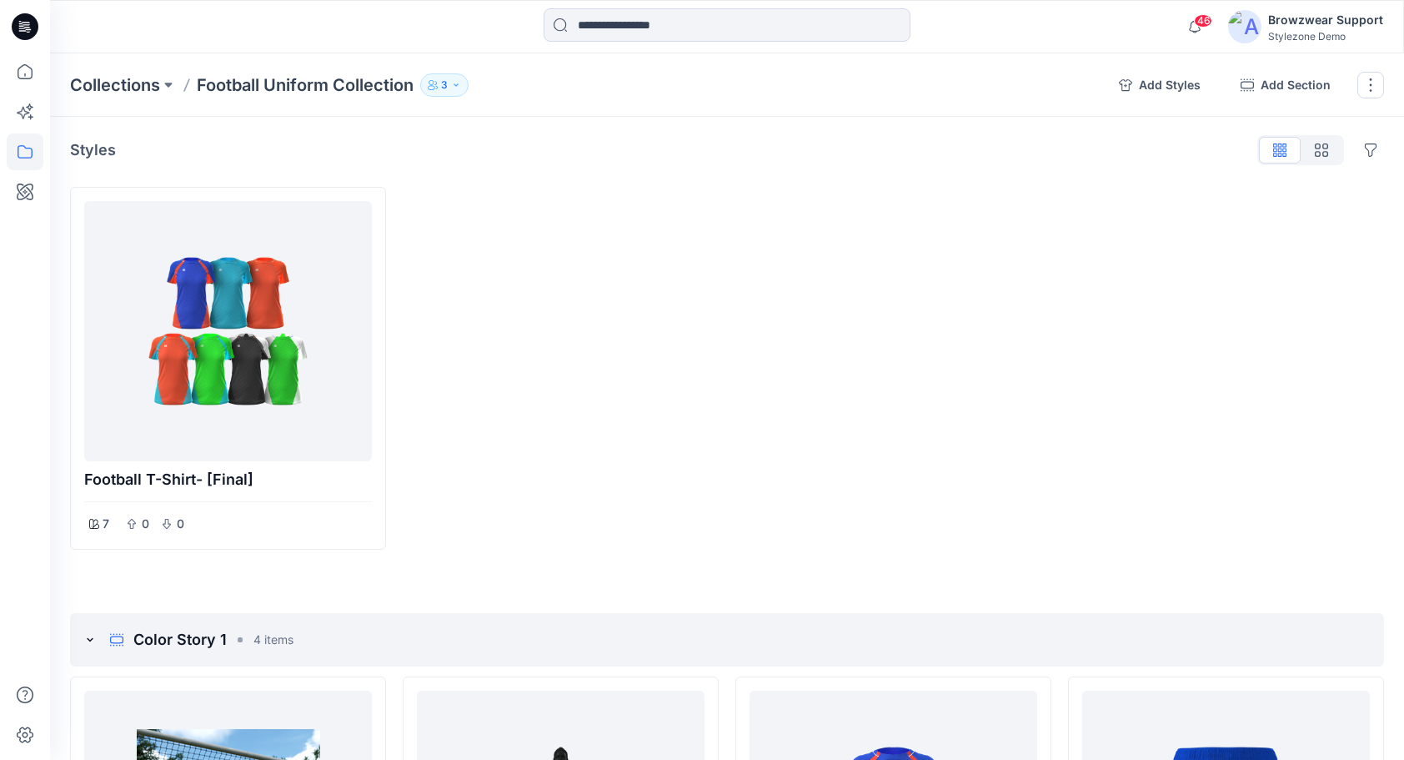
click at [461, 83] on icon "button" at bounding box center [456, 85] width 10 height 10
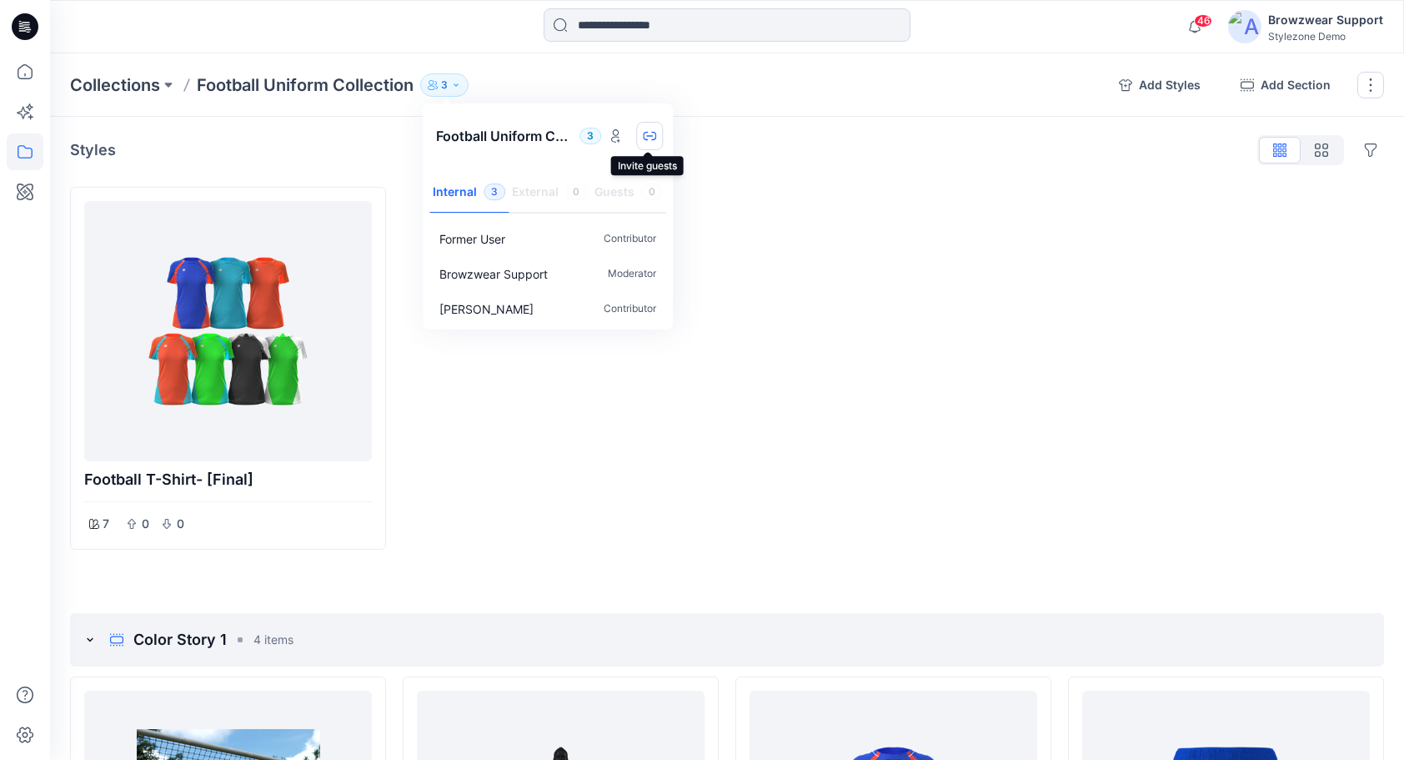
click at [649, 138] on icon "button" at bounding box center [649, 135] width 13 height 13
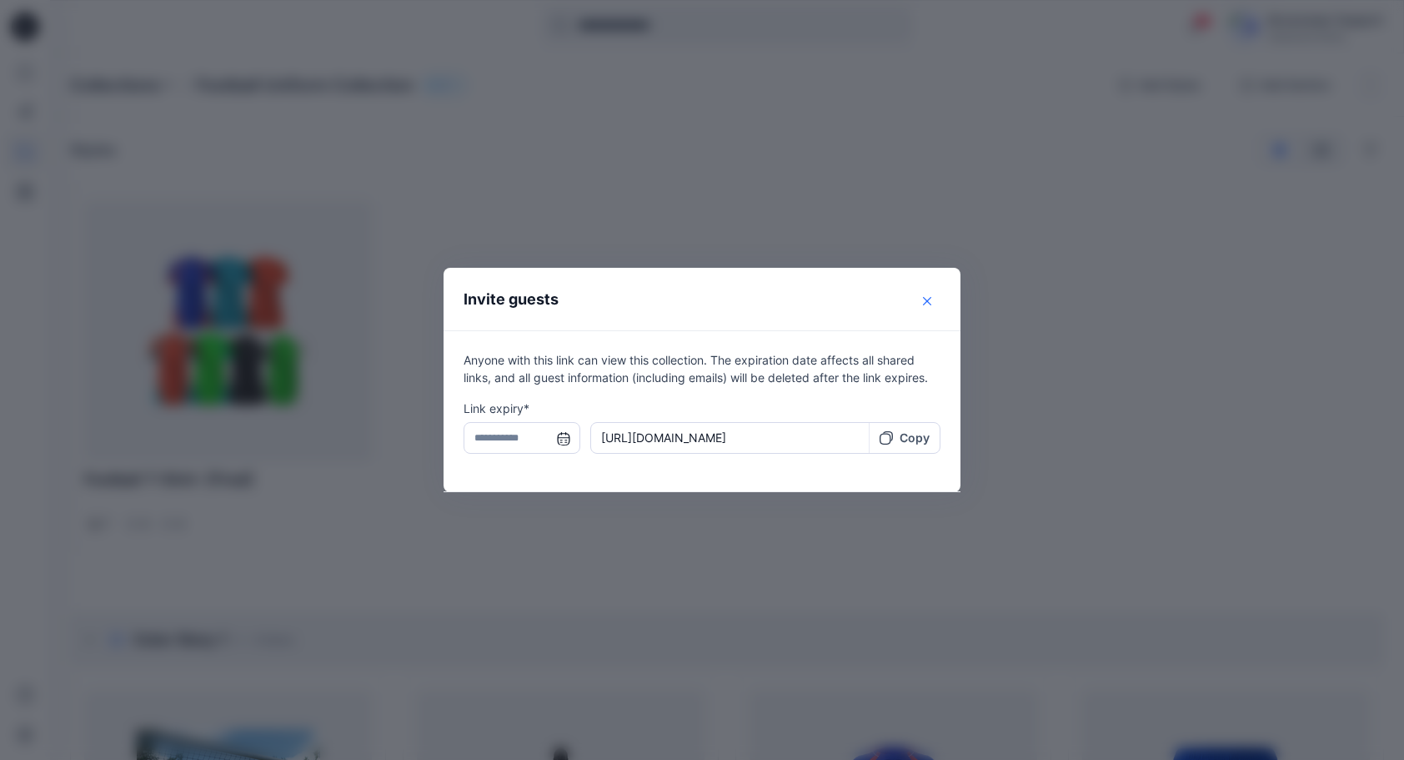
click at [931, 302] on icon "Close" at bounding box center [927, 301] width 8 height 8
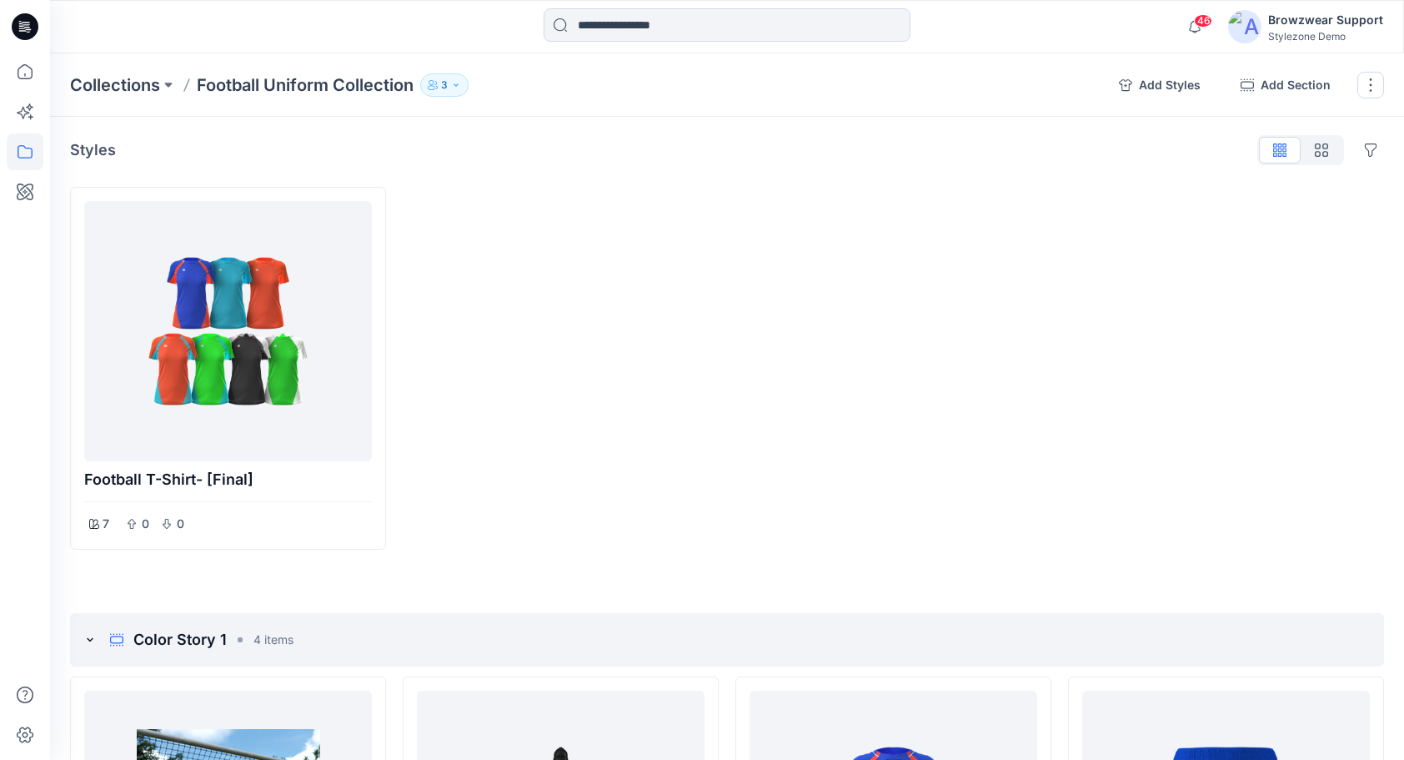
click at [463, 81] on button "3" at bounding box center [444, 84] width 48 height 23
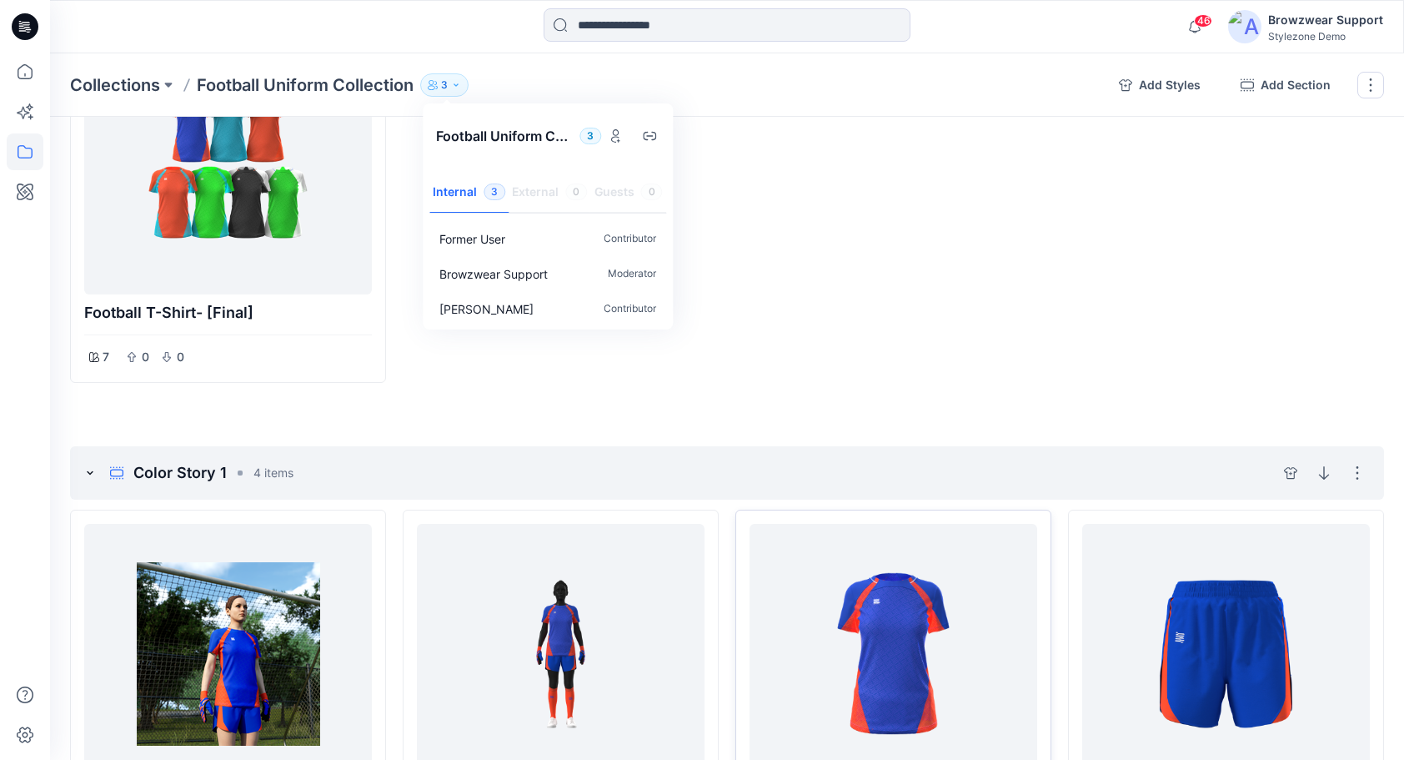
scroll to position [417, 0]
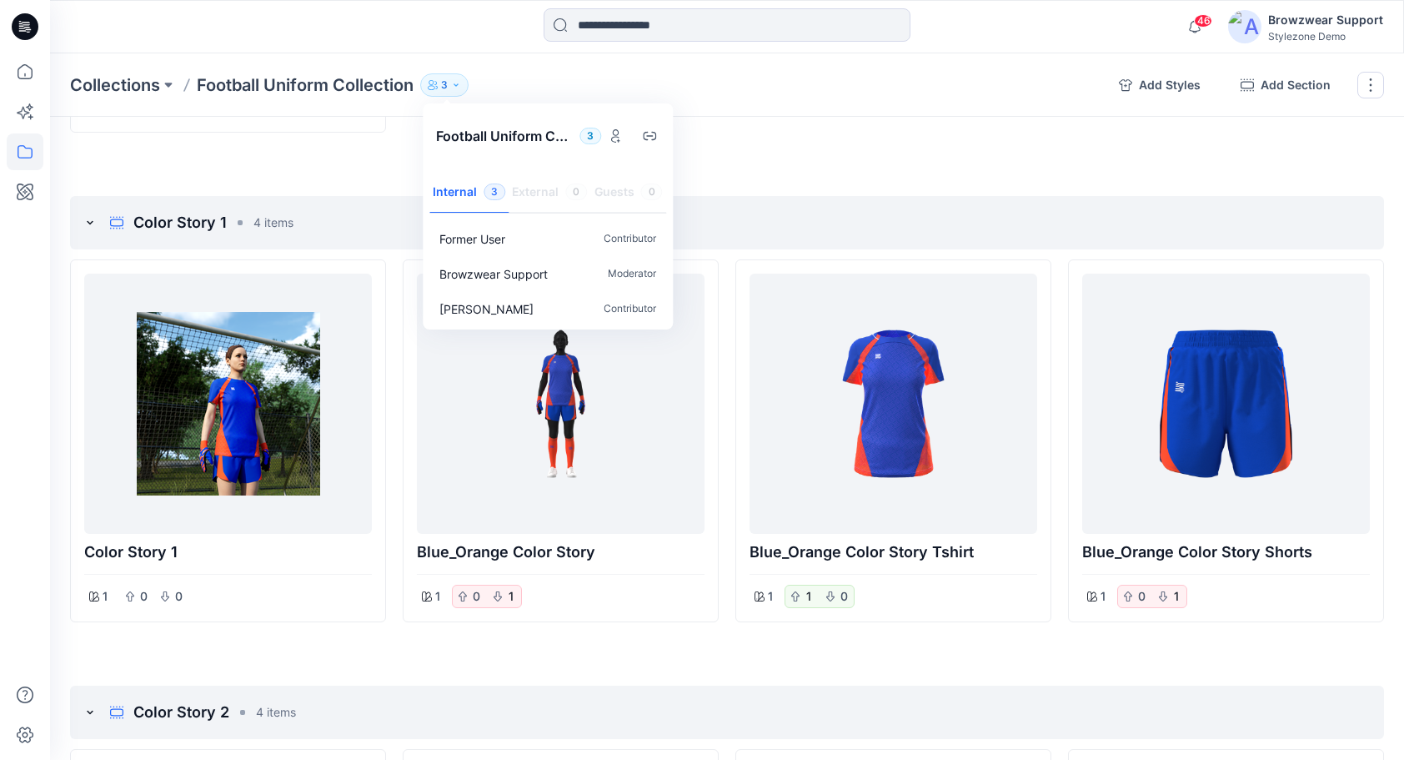
click at [979, 69] on div "Collections Football Uniform Collection 3 Football Uniform Collection 3 Interna…" at bounding box center [727, 84] width 1354 height 63
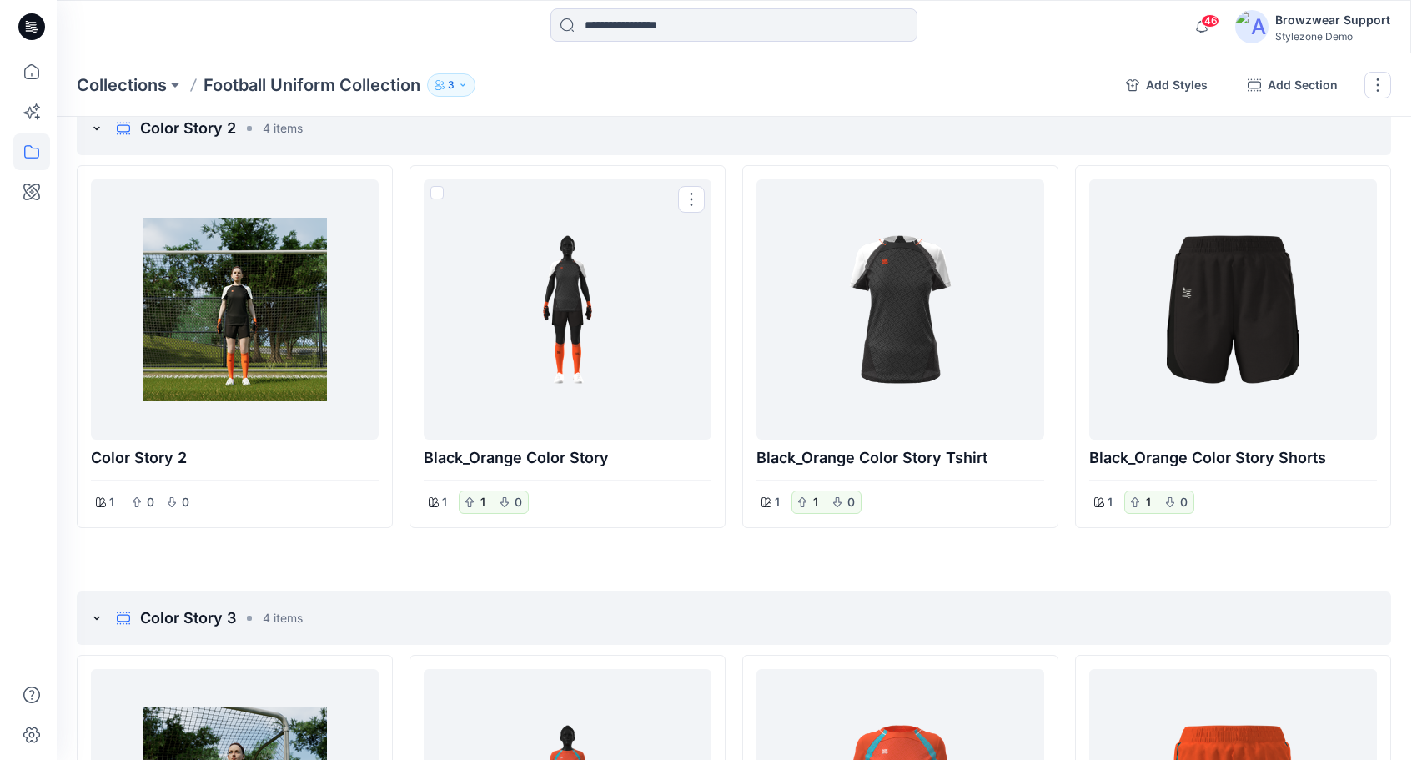
scroll to position [584, 0]
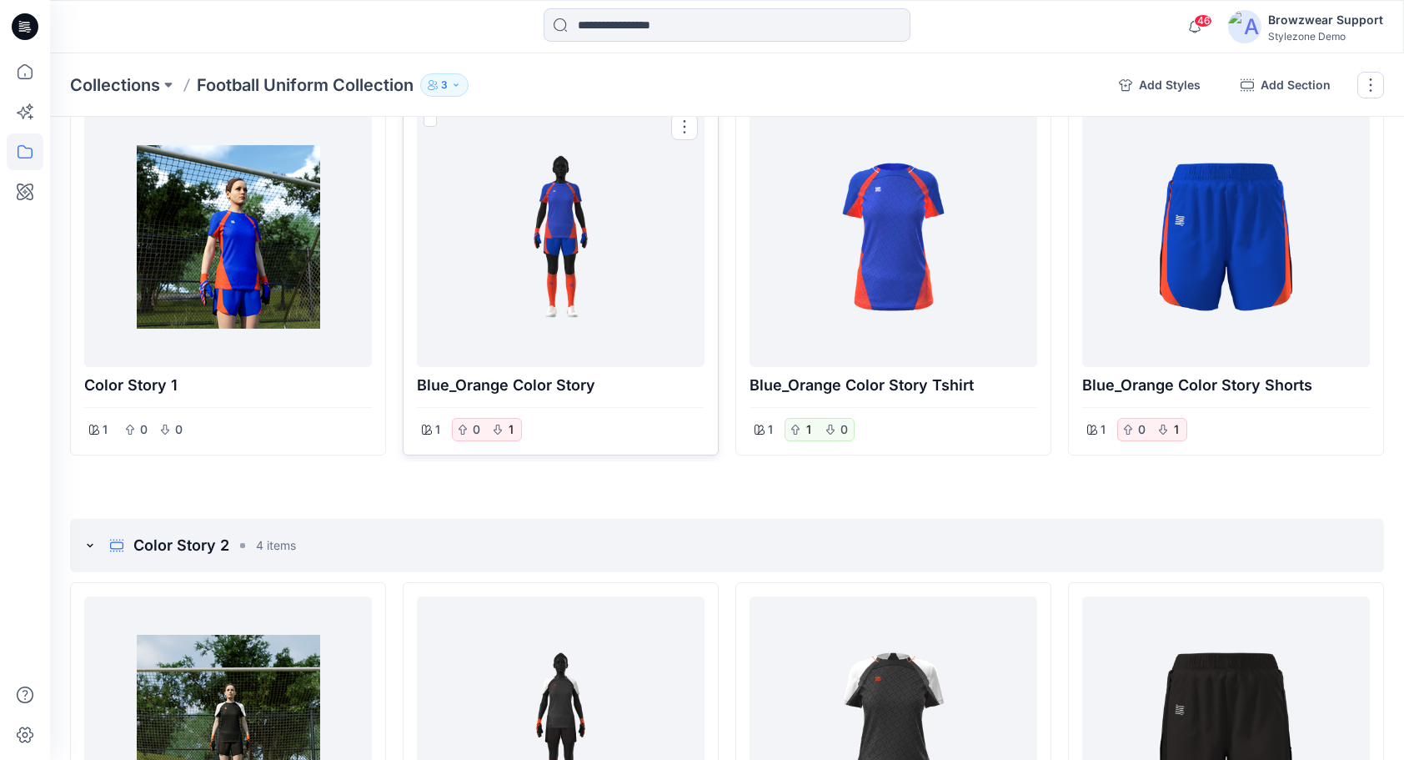
click at [575, 173] on div at bounding box center [561, 236] width 274 height 247
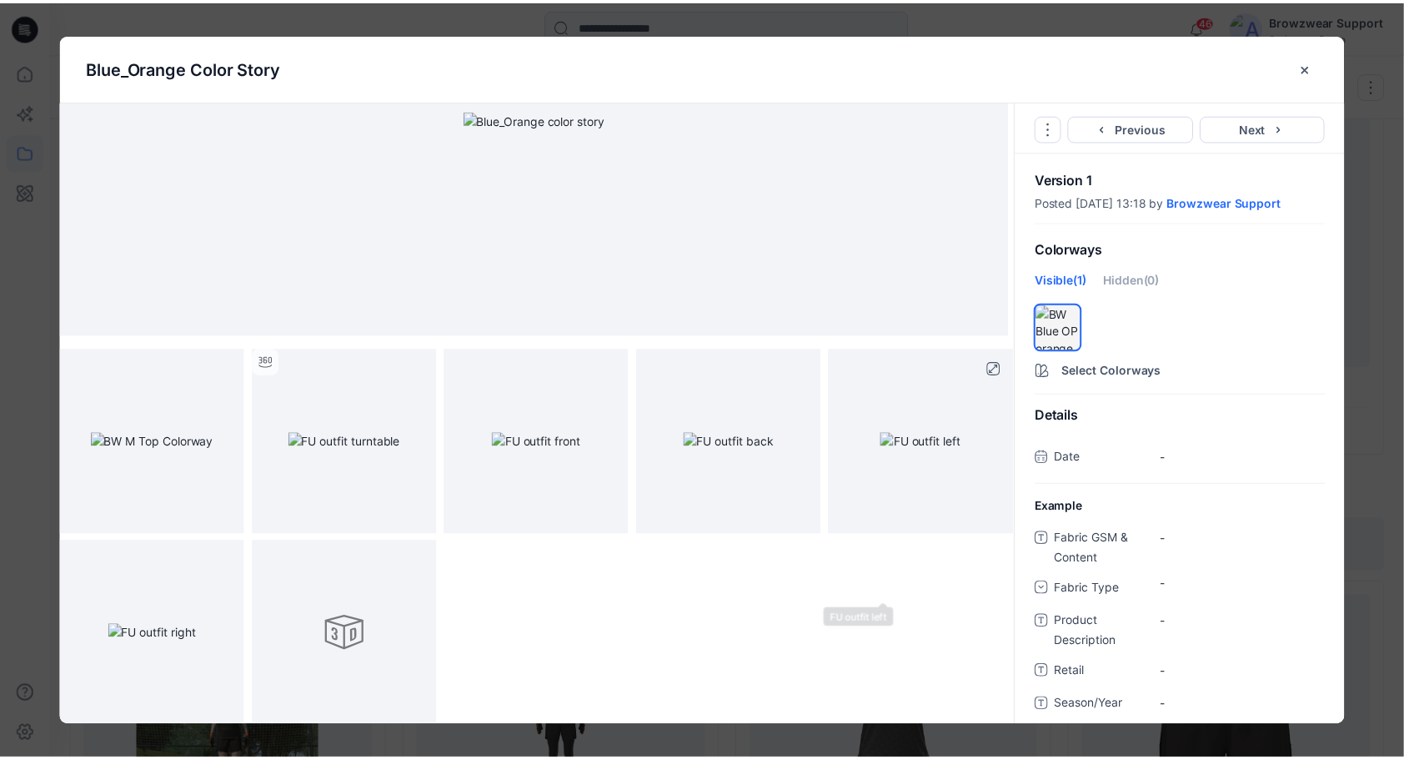
scroll to position [0, 0]
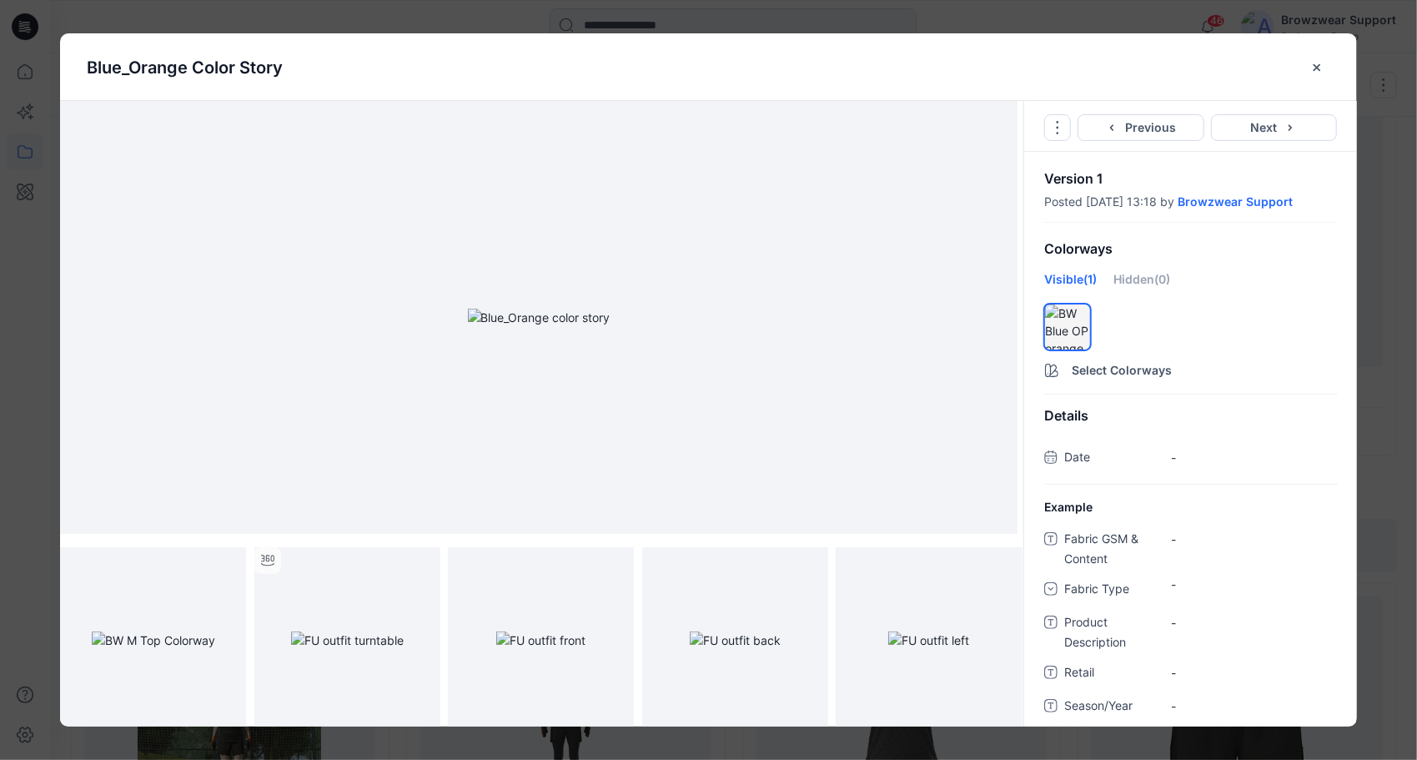
drag, startPoint x: 932, startPoint y: 72, endPoint x: 854, endPoint y: 58, distance: 79.5
click at [854, 58] on div "Blue_Orange Color Story" at bounding box center [695, 67] width 1217 height 25
drag, startPoint x: 1321, startPoint y: 68, endPoint x: 852, endPoint y: 15, distance: 471.7
click at [853, 14] on div "Blue_Orange Color Story Go to Original Style Duplicate Original Style to... Pre…" at bounding box center [708, 380] width 1417 height 760
click at [1320, 68] on icon "close-btn" at bounding box center [1316, 67] width 13 height 13
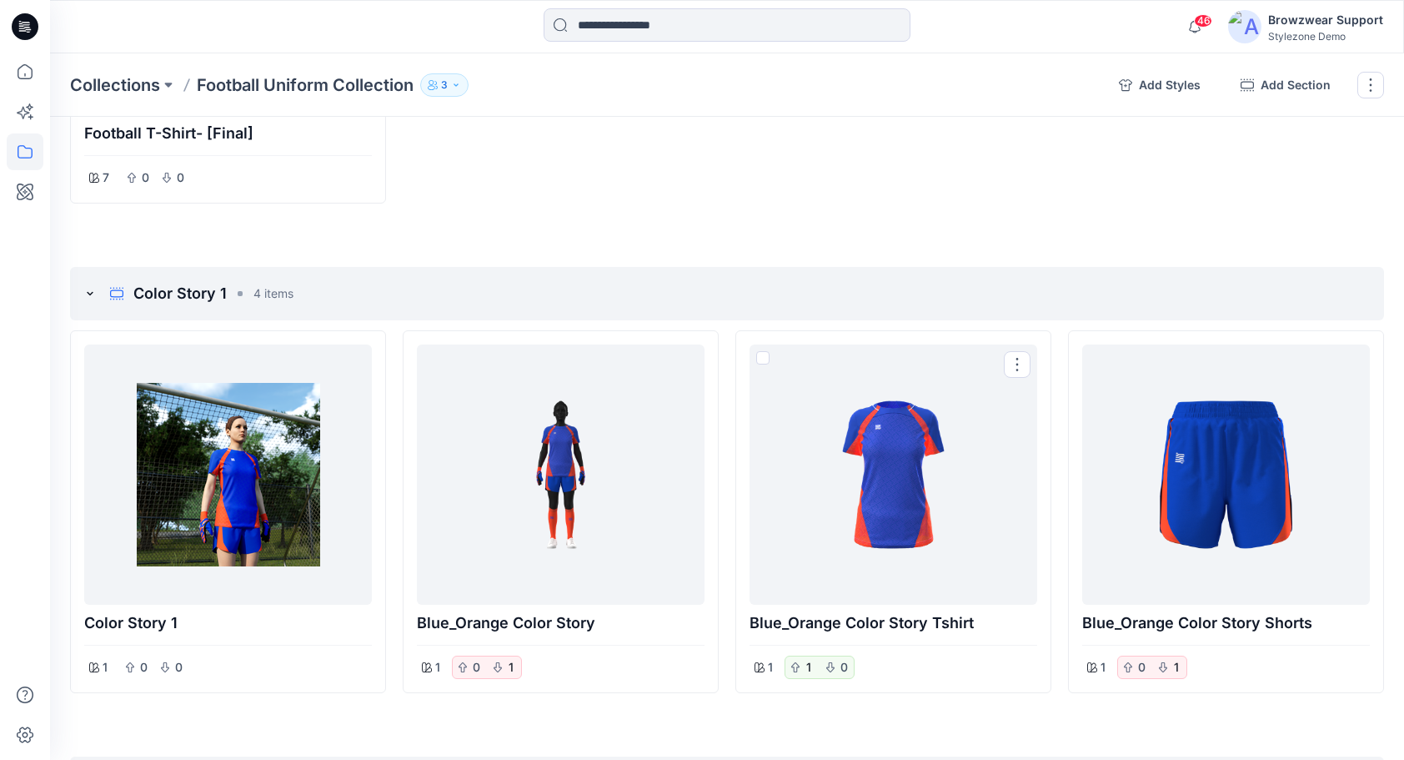
scroll to position [334, 0]
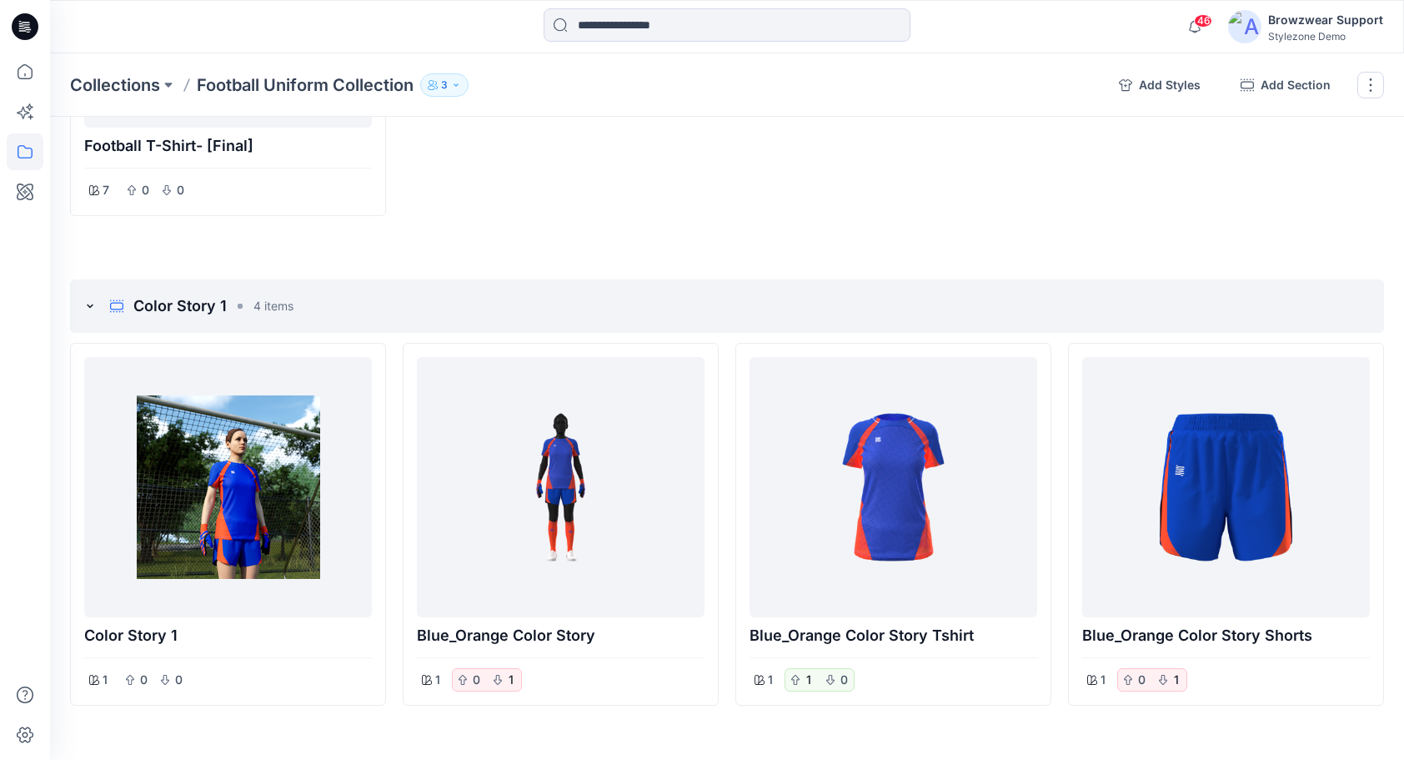
click at [457, 88] on icon "button" at bounding box center [456, 85] width 10 height 10
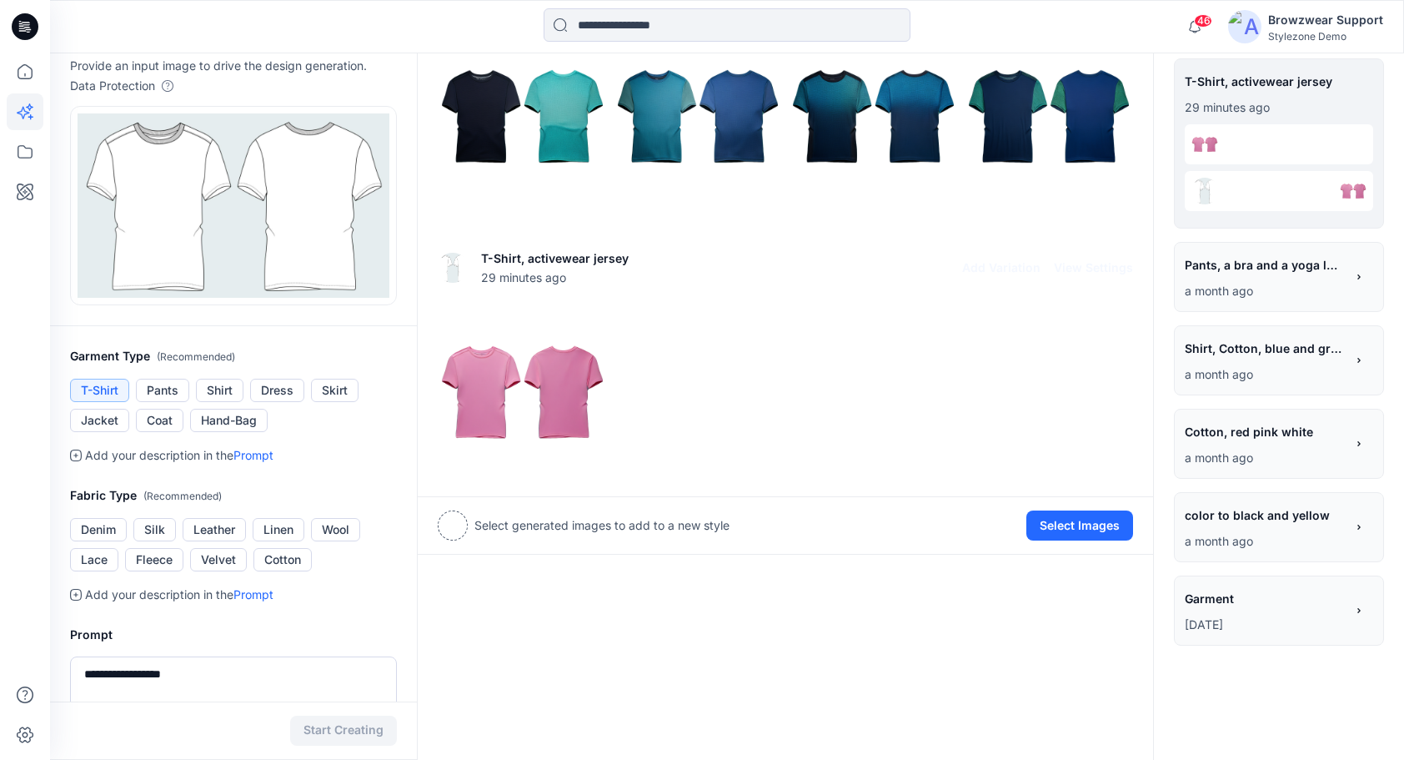
scroll to position [37, 0]
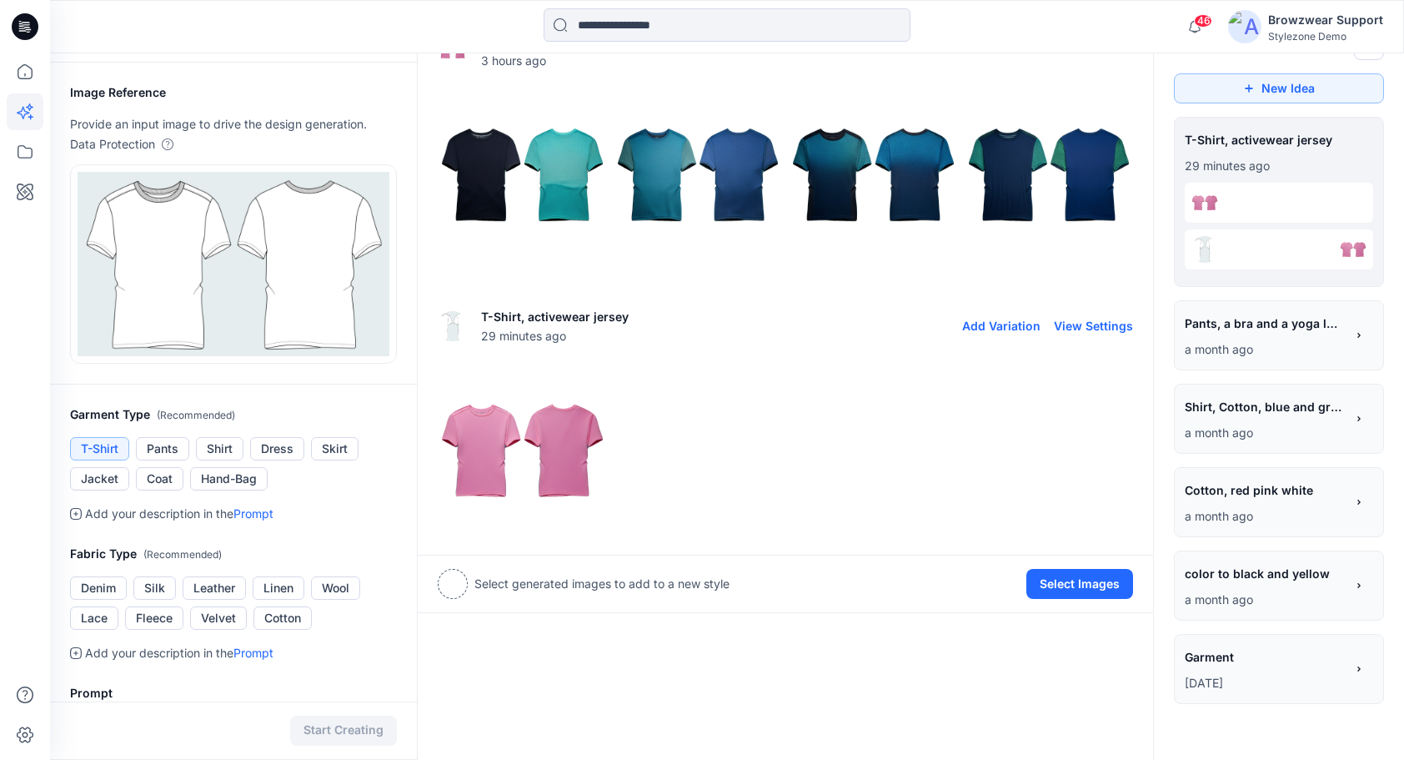
click at [1102, 327] on button "View Settings" at bounding box center [1093, 326] width 79 height 14
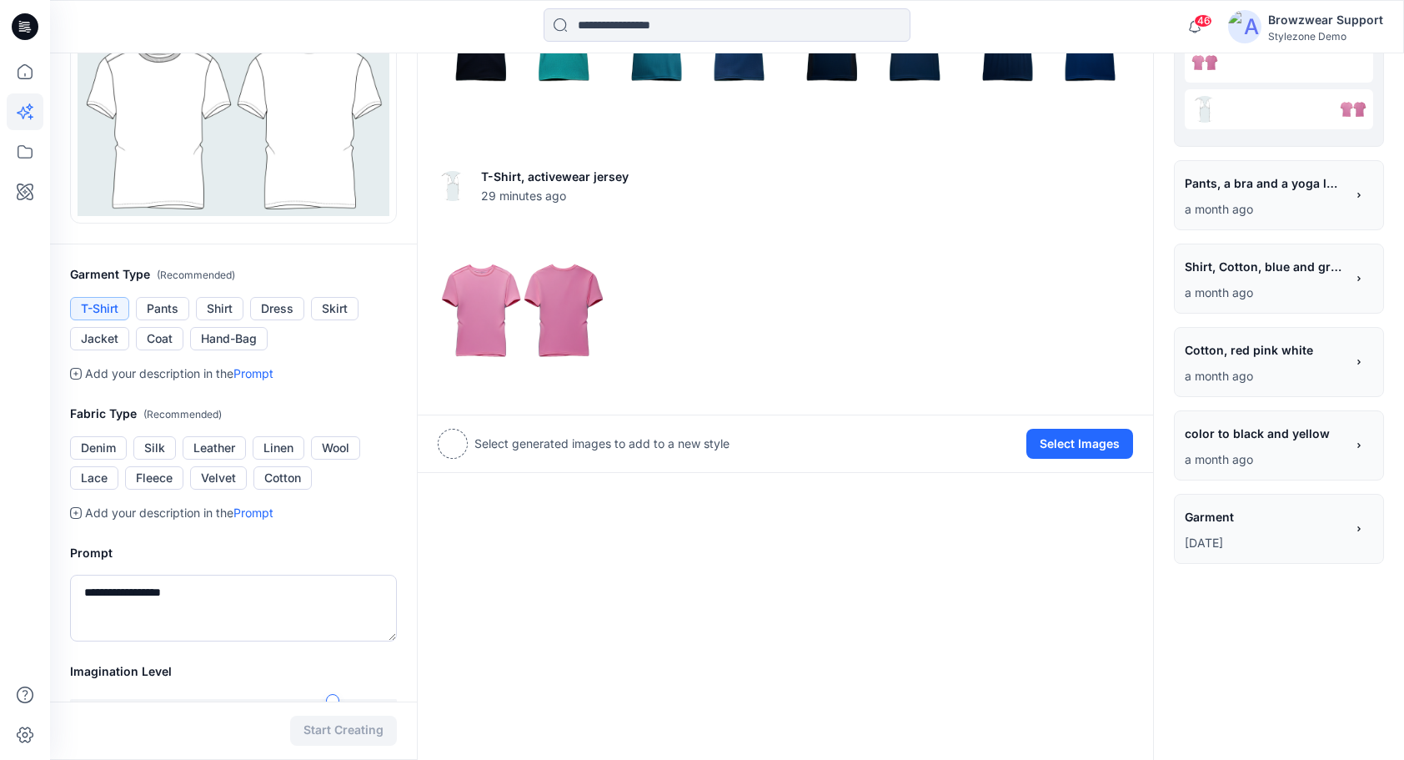
scroll to position [120, 0]
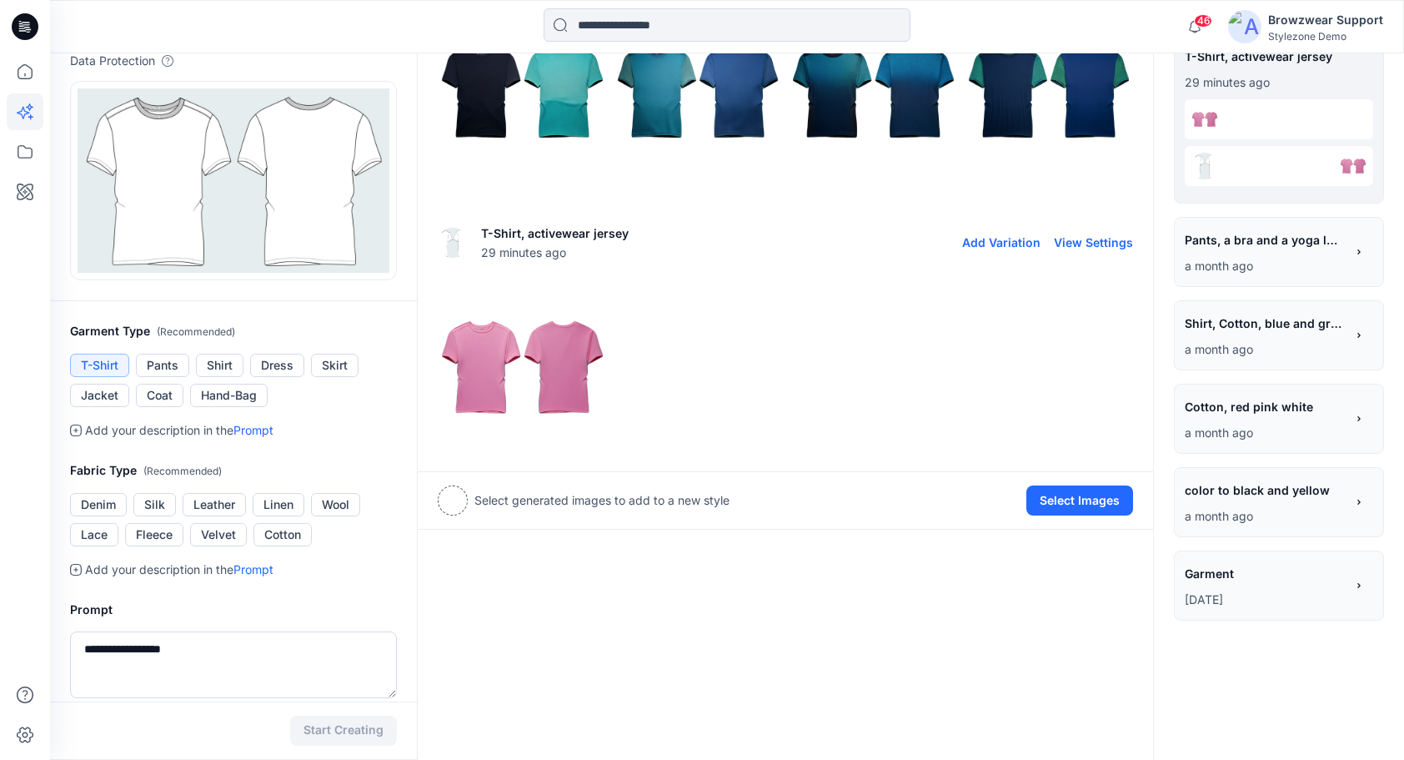
click at [547, 370] on img at bounding box center [523, 368] width 168 height 168
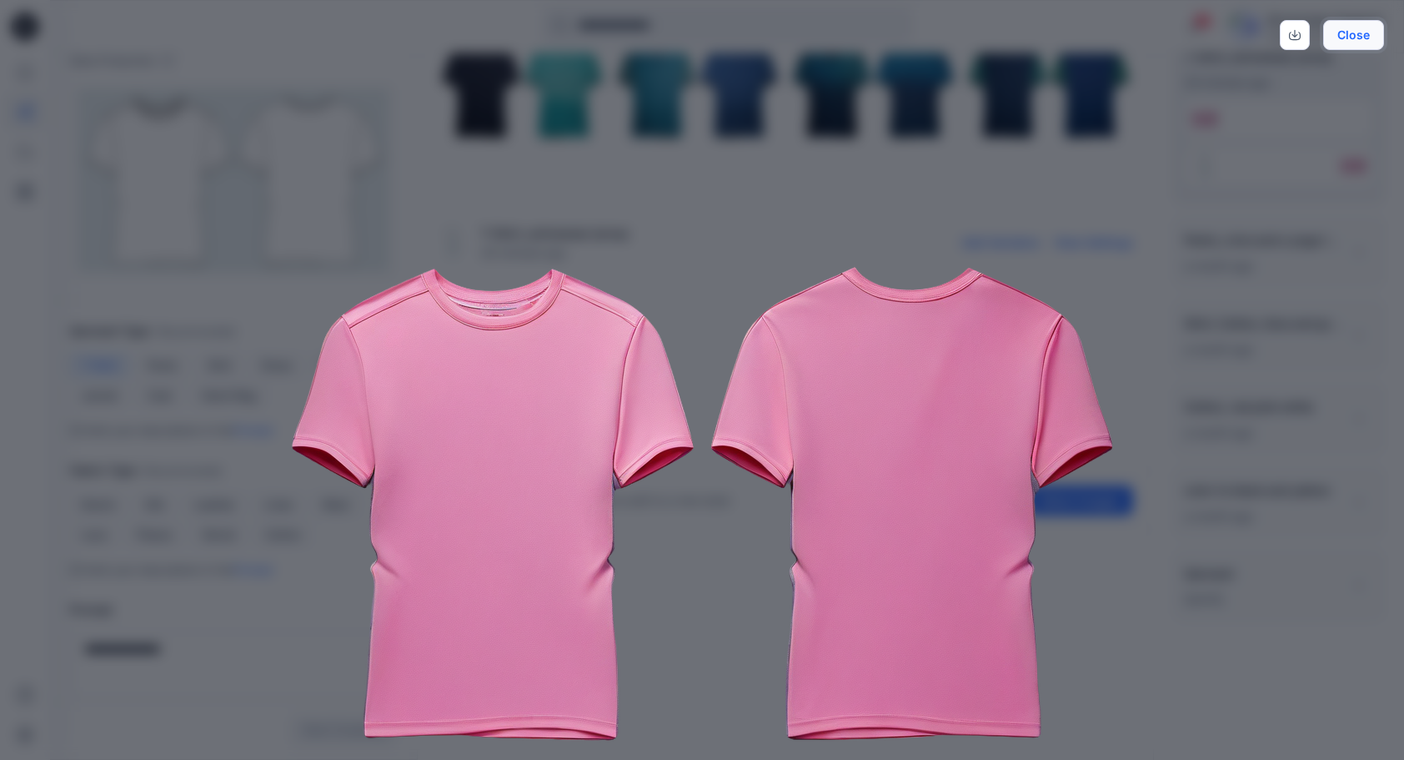
click at [1369, 38] on button "Close" at bounding box center [1353, 35] width 61 height 30
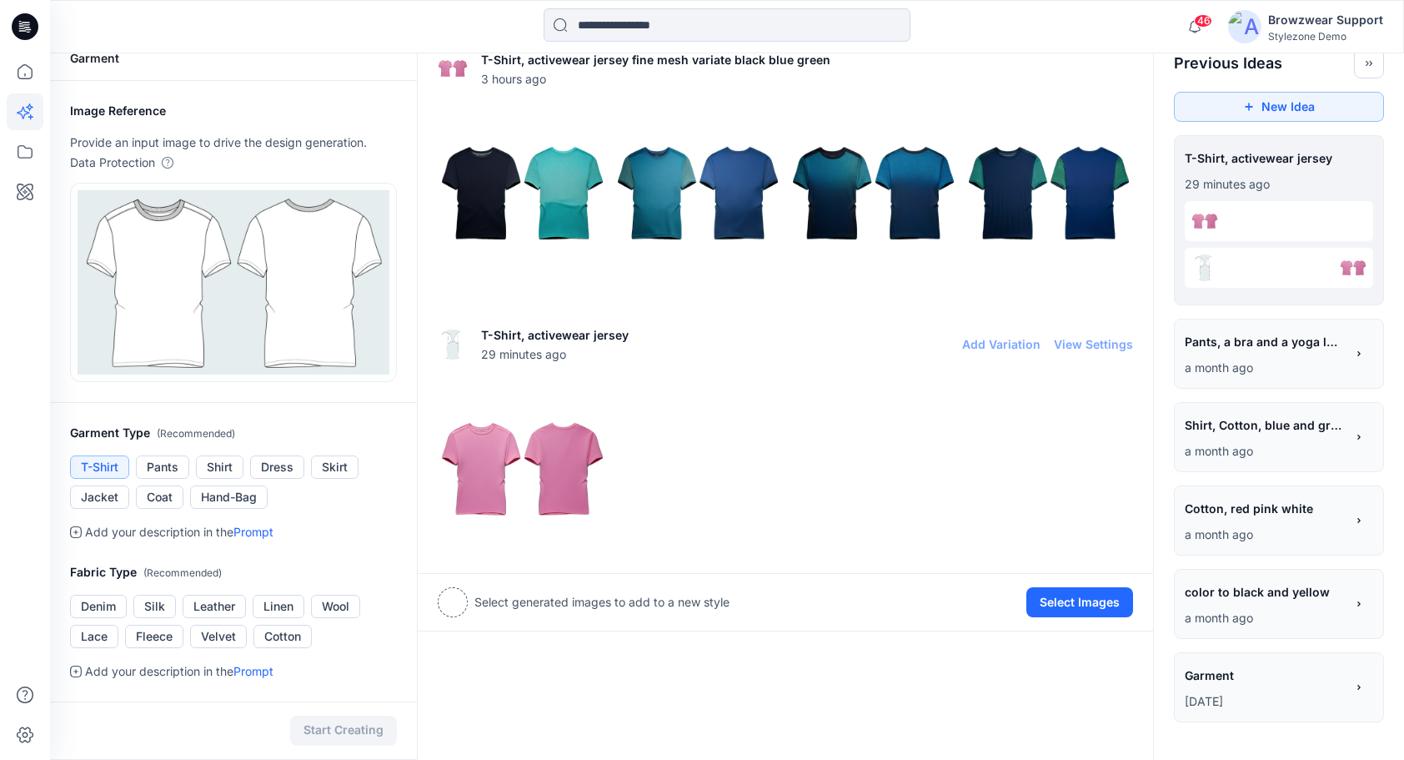
scroll to position [0, 0]
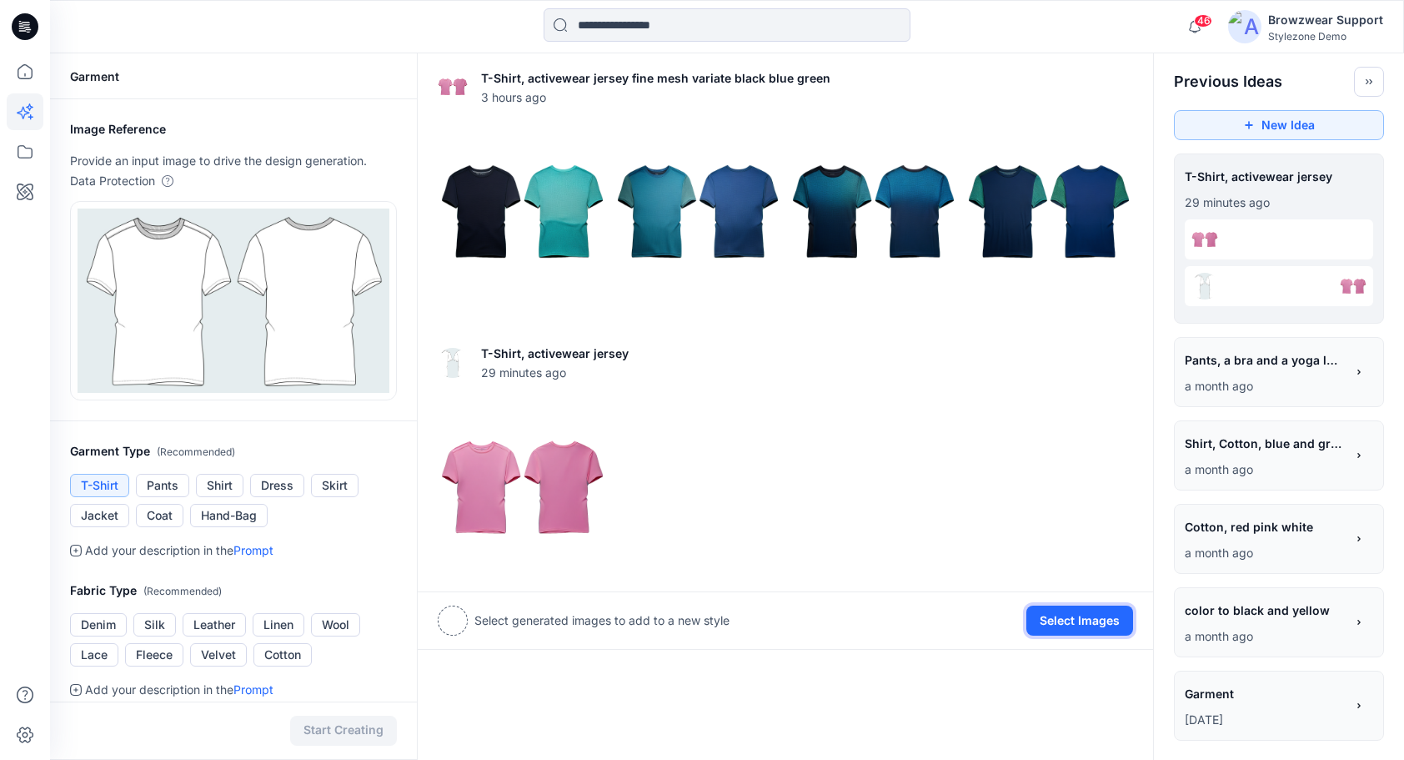
click at [1112, 626] on button "Select Images" at bounding box center [1080, 620] width 107 height 30
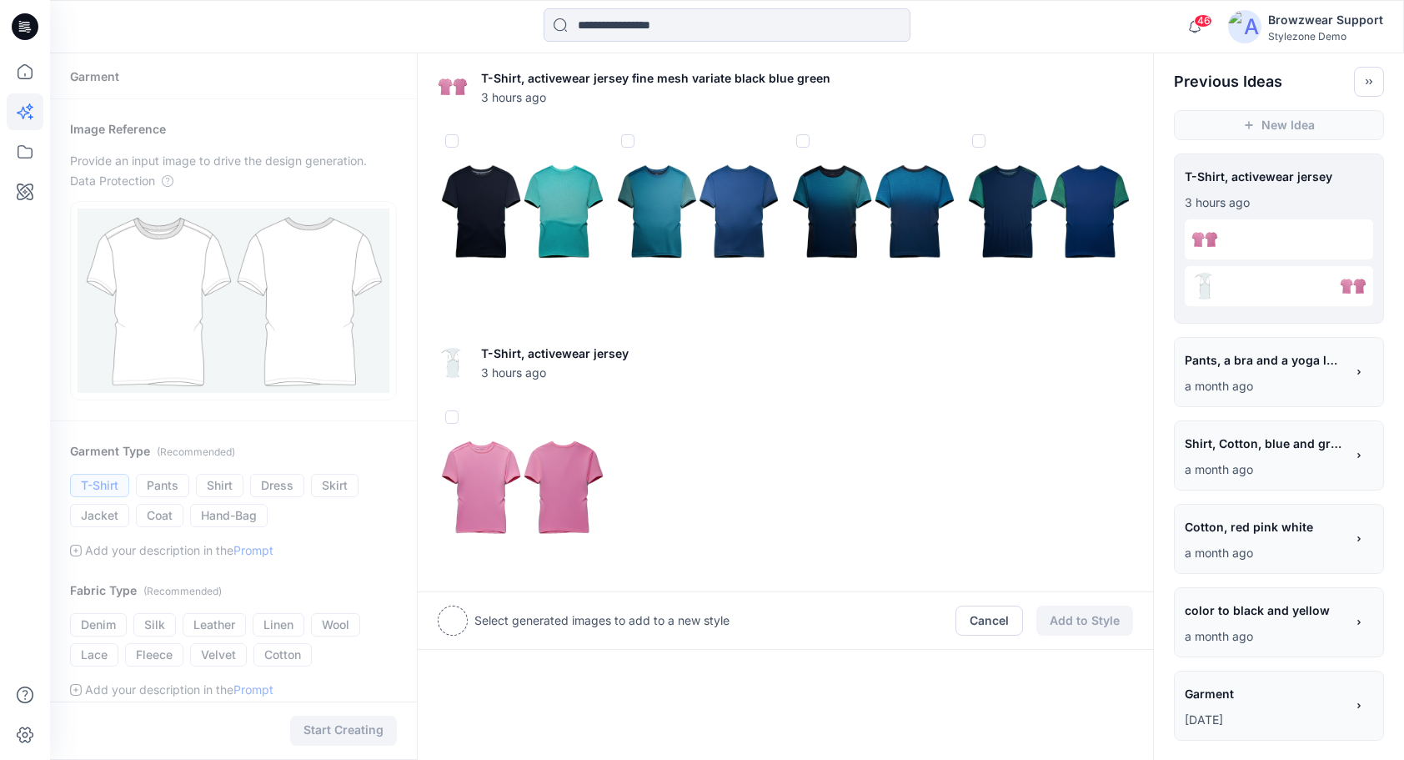
click at [453, 420] on span at bounding box center [451, 416] width 13 height 13
